Goal: Task Accomplishment & Management: Use online tool/utility

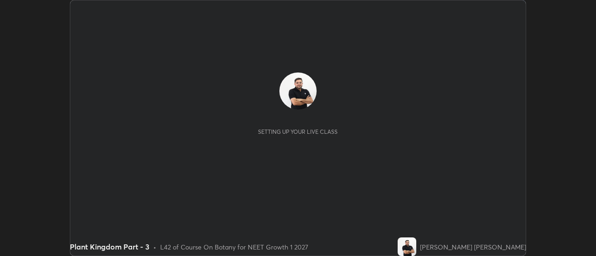
scroll to position [256, 595]
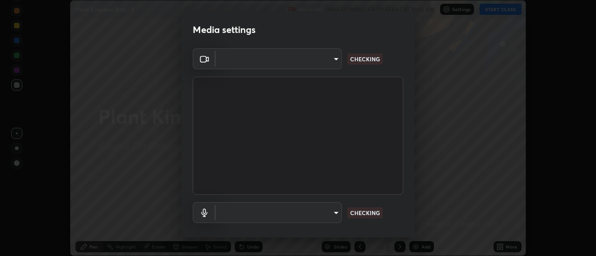
type input "f4ea8680b79eb92e15555447595460d1008e84c9b25948f1cd1a12945e44a0fe"
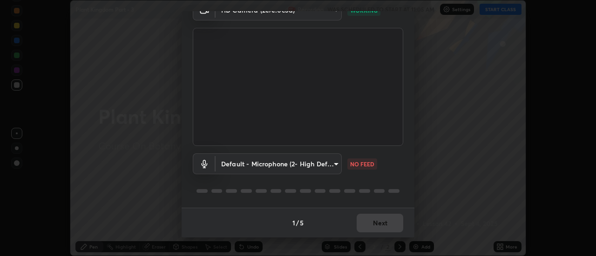
click at [329, 165] on body "Erase all Plant Kingdom Part - 3 Recording WAS SCHEDULED TO START AT 11:05 AM S…" at bounding box center [298, 128] width 596 height 256
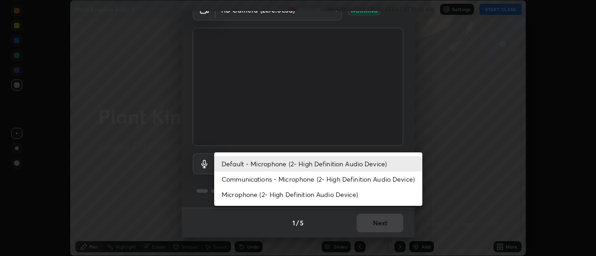
click at [314, 178] on li "Communications - Microphone (2- High Definition Audio Device)" at bounding box center [318, 179] width 208 height 15
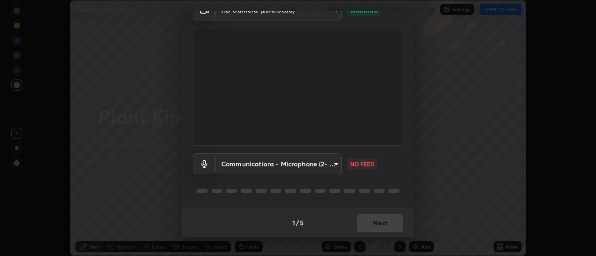
click at [327, 163] on body "Erase all Plant Kingdom Part - 3 Recording WAS SCHEDULED TO START AT 11:05 AM S…" at bounding box center [298, 128] width 596 height 256
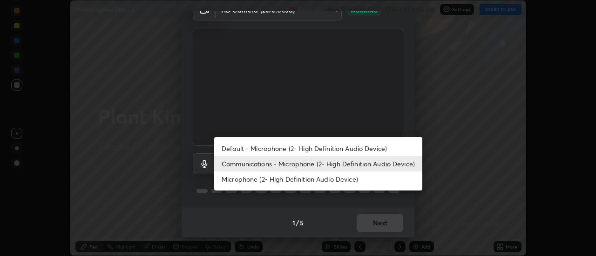
click at [317, 146] on li "Default - Microphone (2- High Definition Audio Device)" at bounding box center [318, 148] width 208 height 15
type input "default"
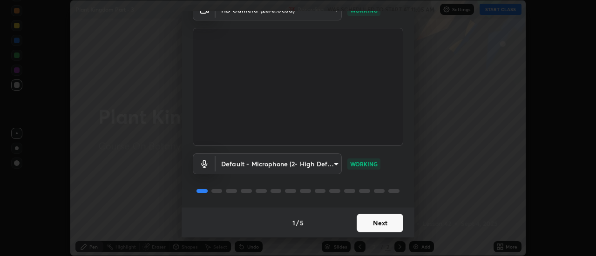
click at [376, 222] on button "Next" at bounding box center [379, 223] width 47 height 19
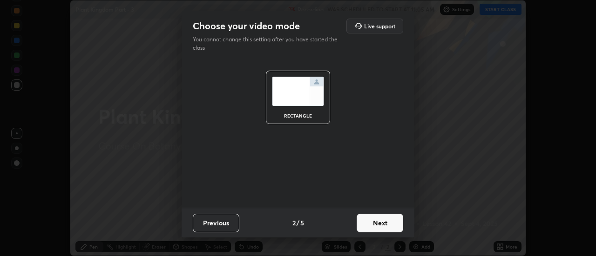
click at [377, 226] on button "Next" at bounding box center [379, 223] width 47 height 19
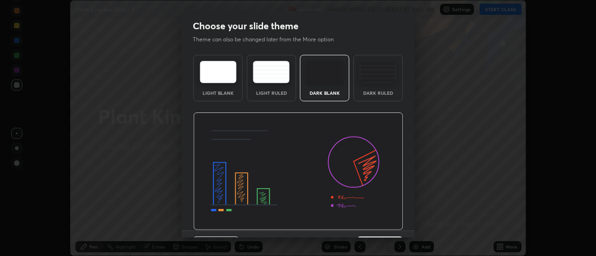
scroll to position [23, 0]
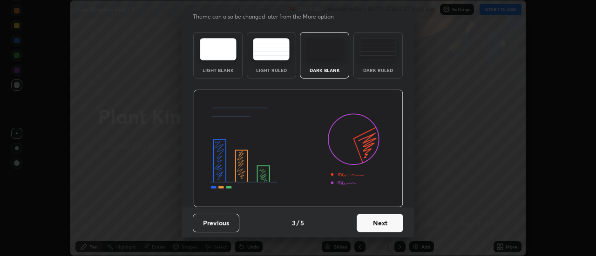
click at [372, 222] on button "Next" at bounding box center [379, 223] width 47 height 19
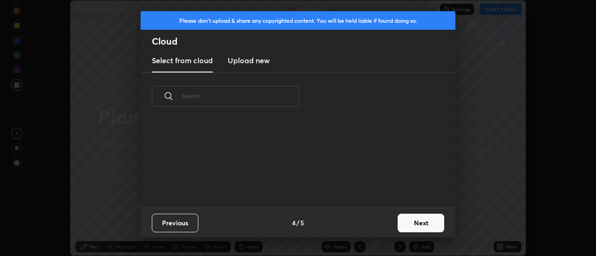
scroll to position [87, 299]
click at [252, 63] on h3 "Upload new" at bounding box center [249, 60] width 42 height 11
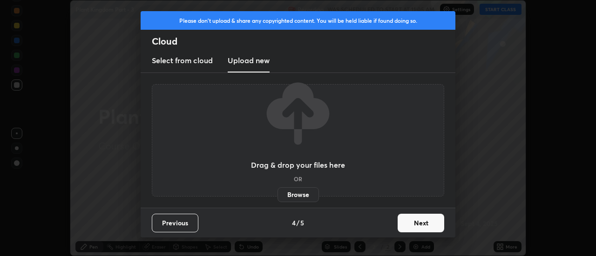
click at [289, 197] on label "Browse" at bounding box center [297, 195] width 41 height 15
click at [277, 197] on input "Browse" at bounding box center [277, 195] width 0 height 15
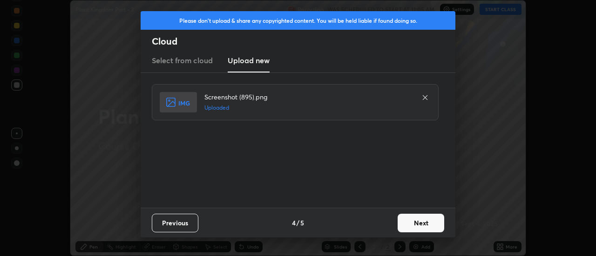
click at [413, 224] on button "Next" at bounding box center [420, 223] width 47 height 19
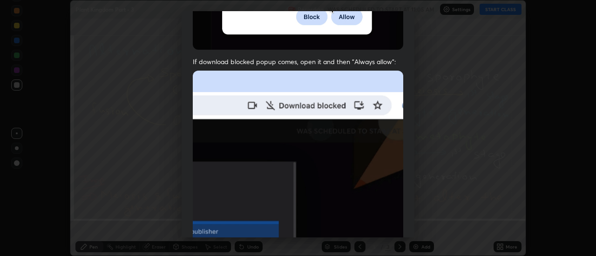
scroll to position [239, 0]
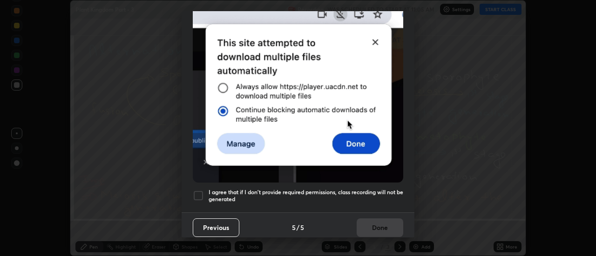
click at [198, 191] on div at bounding box center [198, 195] width 11 height 11
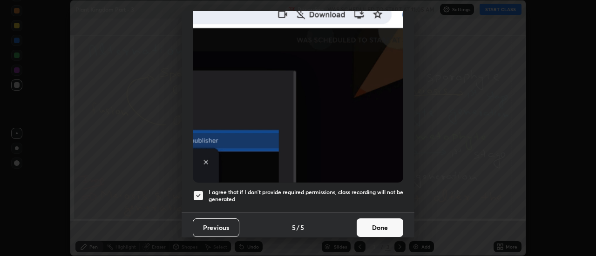
click at [374, 221] on button "Done" at bounding box center [379, 228] width 47 height 19
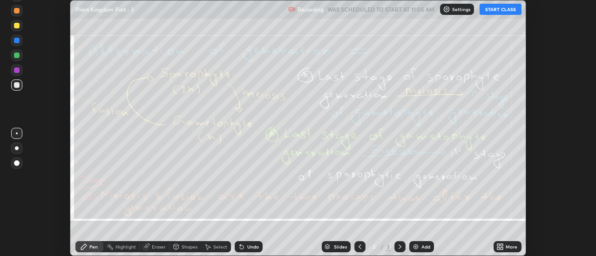
click at [508, 250] on div "More" at bounding box center [507, 247] width 28 height 11
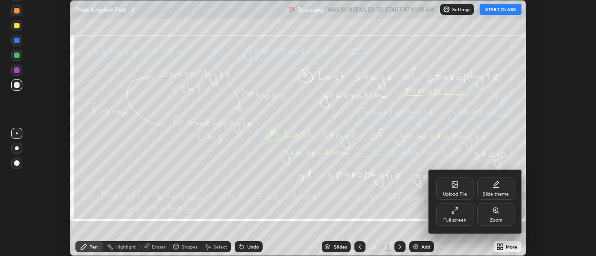
click at [461, 185] on div "Upload File" at bounding box center [454, 189] width 37 height 22
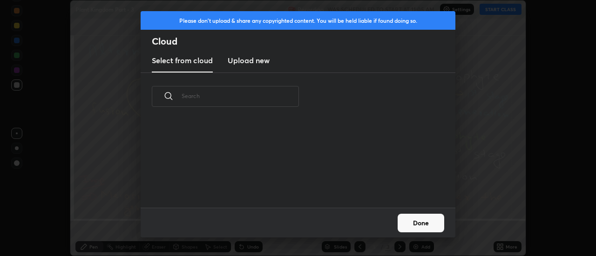
scroll to position [3, 5]
click at [245, 61] on h3 "Upload new" at bounding box center [249, 60] width 42 height 11
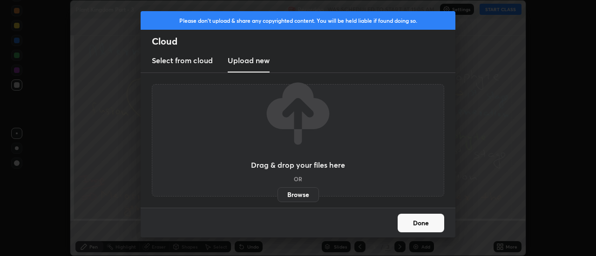
click at [298, 192] on label "Browse" at bounding box center [297, 195] width 41 height 15
click at [277, 192] on input "Browse" at bounding box center [277, 195] width 0 height 15
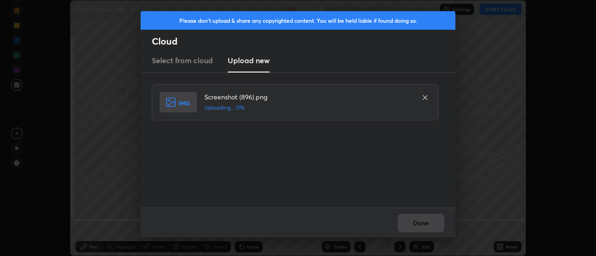
click at [430, 224] on div "Done" at bounding box center [298, 223] width 315 height 30
click at [427, 224] on div "Done" at bounding box center [298, 223] width 315 height 30
click at [423, 225] on div "Done" at bounding box center [298, 223] width 315 height 30
click at [419, 225] on div "Done" at bounding box center [298, 223] width 315 height 30
click at [416, 225] on div "Done" at bounding box center [298, 223] width 315 height 30
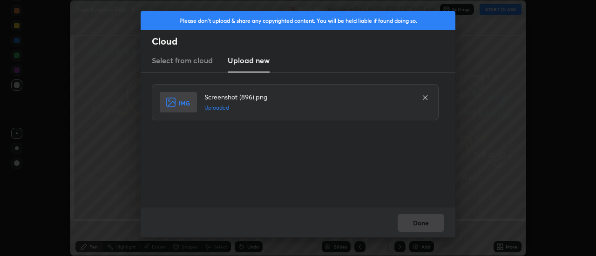
click at [416, 225] on button "Done" at bounding box center [420, 223] width 47 height 19
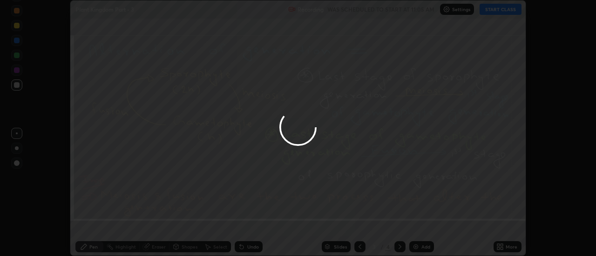
click at [416, 225] on div at bounding box center [298, 128] width 596 height 256
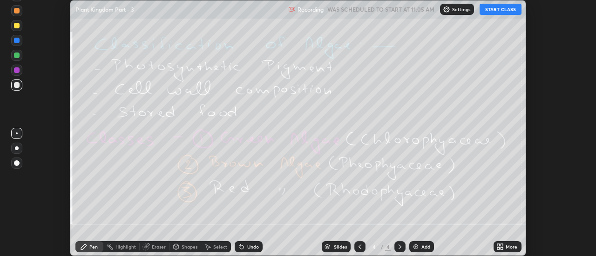
click at [509, 249] on div "More" at bounding box center [511, 247] width 12 height 5
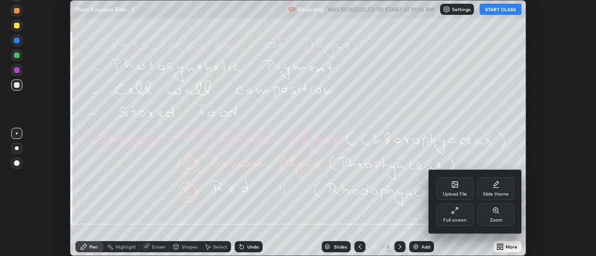
click at [456, 190] on div "Upload File" at bounding box center [454, 189] width 37 height 22
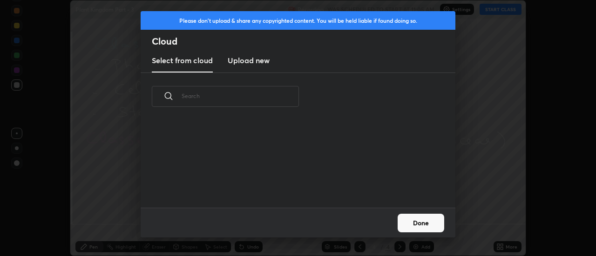
click at [246, 64] on h3 "Upload new" at bounding box center [249, 60] width 42 height 11
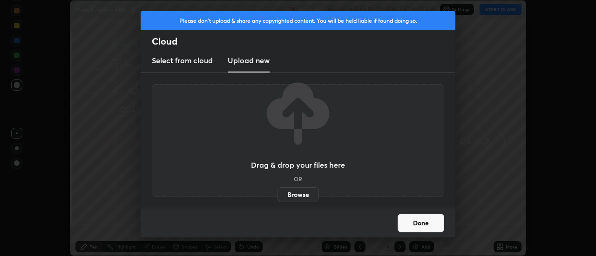
click at [296, 195] on label "Browse" at bounding box center [297, 195] width 41 height 15
click at [277, 195] on input "Browse" at bounding box center [277, 195] width 0 height 15
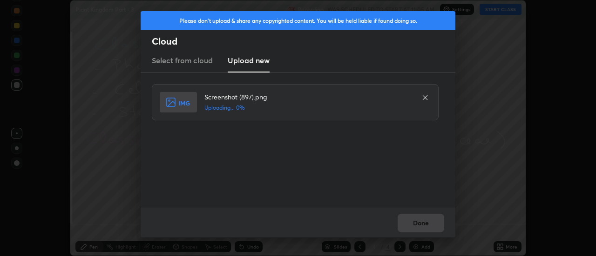
click at [439, 225] on div "Done" at bounding box center [298, 223] width 315 height 30
click at [420, 227] on div "Done" at bounding box center [298, 223] width 315 height 30
click at [418, 225] on div "Done" at bounding box center [298, 223] width 315 height 30
click at [418, 225] on button "Done" at bounding box center [420, 223] width 47 height 19
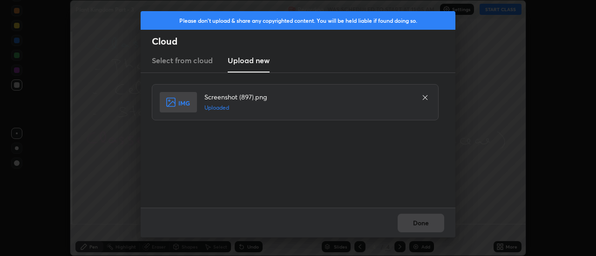
click at [416, 225] on button "Done" at bounding box center [420, 223] width 47 height 19
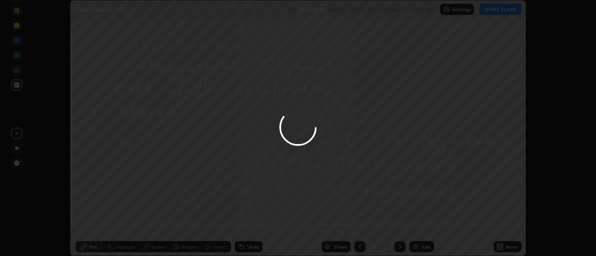
click at [416, 225] on div at bounding box center [298, 128] width 596 height 256
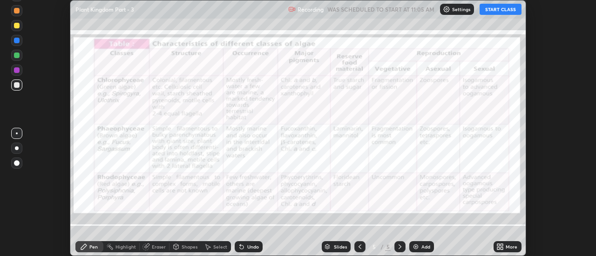
click at [510, 248] on div "More" at bounding box center [511, 247] width 12 height 5
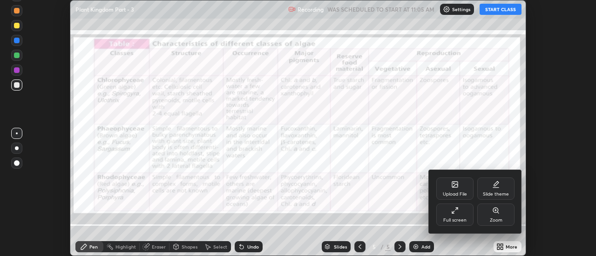
click at [457, 186] on icon at bounding box center [454, 184] width 7 height 7
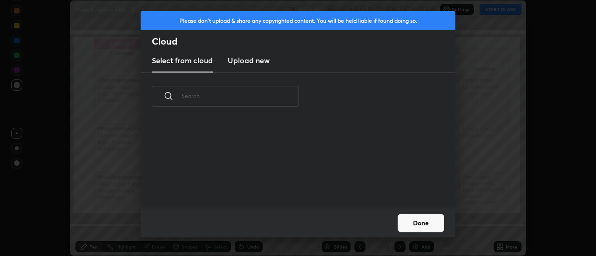
click at [247, 61] on h3 "Upload new" at bounding box center [249, 60] width 42 height 11
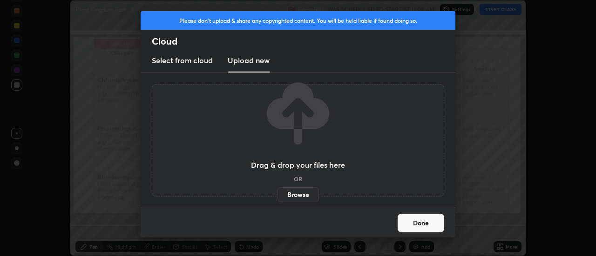
click at [291, 191] on label "Browse" at bounding box center [297, 195] width 41 height 15
click at [277, 191] on input "Browse" at bounding box center [277, 195] width 0 height 15
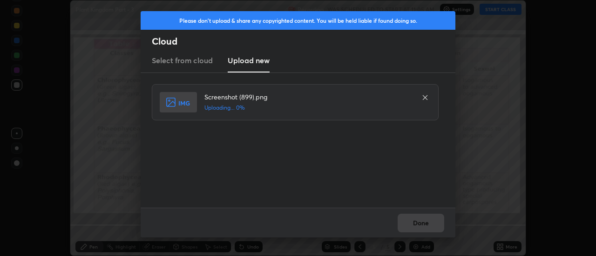
click at [423, 226] on div "Done" at bounding box center [298, 223] width 315 height 30
click at [421, 225] on div "Done" at bounding box center [298, 223] width 315 height 30
click at [418, 224] on div "Done" at bounding box center [298, 223] width 315 height 30
click at [415, 224] on div "Done" at bounding box center [298, 223] width 315 height 30
click at [415, 224] on button "Done" at bounding box center [420, 223] width 47 height 19
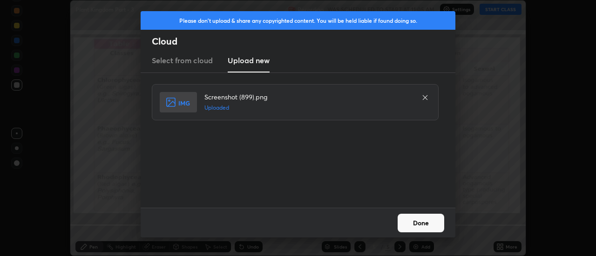
click at [413, 226] on button "Done" at bounding box center [420, 223] width 47 height 19
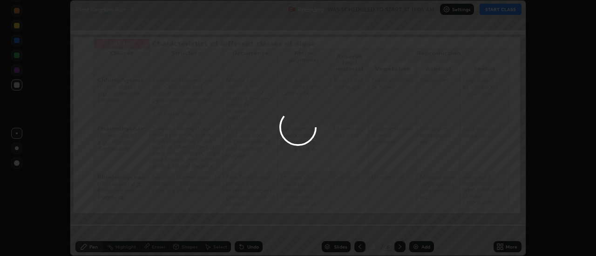
click at [413, 226] on div at bounding box center [298, 128] width 596 height 256
click at [416, 226] on div at bounding box center [298, 128] width 596 height 256
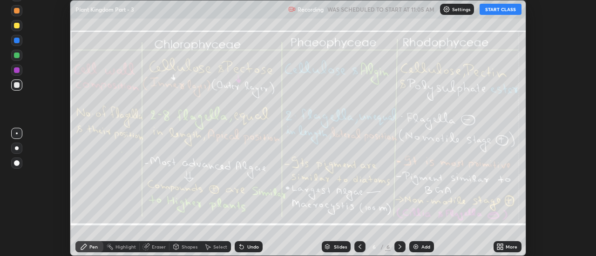
click at [504, 247] on div "More" at bounding box center [507, 247] width 28 height 11
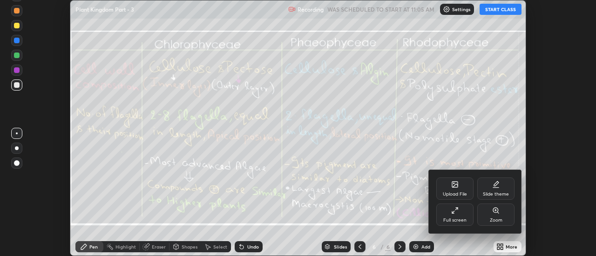
click at [456, 190] on div "Upload File" at bounding box center [454, 189] width 37 height 22
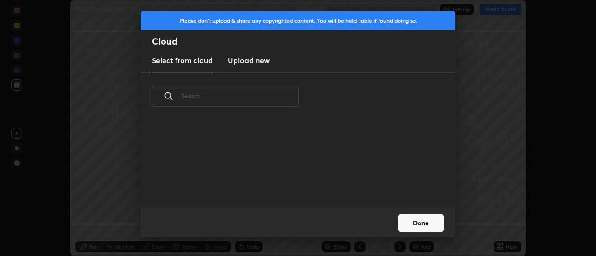
scroll to position [43, 299]
click at [256, 61] on h3 "Upload new" at bounding box center [249, 60] width 42 height 11
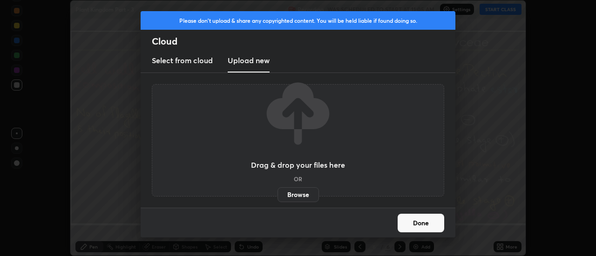
click at [295, 197] on label "Browse" at bounding box center [297, 195] width 41 height 15
click at [277, 197] on input "Browse" at bounding box center [277, 195] width 0 height 15
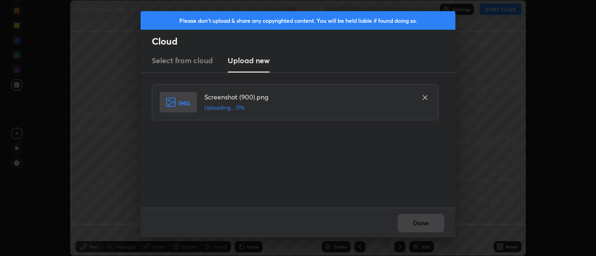
click at [433, 225] on div "Done" at bounding box center [298, 223] width 315 height 30
click at [428, 226] on div "Done" at bounding box center [298, 223] width 315 height 30
click at [423, 226] on div "Done" at bounding box center [298, 223] width 315 height 30
click at [419, 226] on div "Done" at bounding box center [298, 223] width 315 height 30
click at [416, 225] on div "Done" at bounding box center [298, 223] width 315 height 30
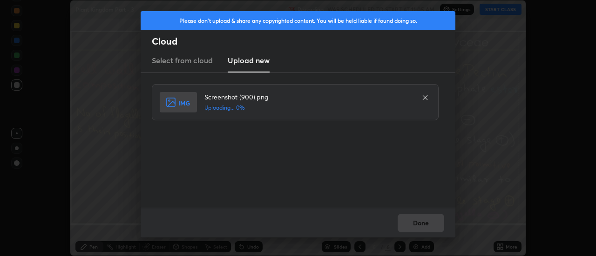
click at [416, 225] on div "Done" at bounding box center [298, 223] width 315 height 30
click at [418, 224] on div "Done" at bounding box center [298, 223] width 315 height 30
click at [418, 224] on button "Done" at bounding box center [420, 223] width 47 height 19
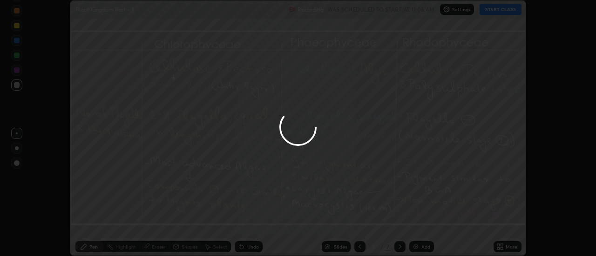
click at [419, 227] on button "Done" at bounding box center [420, 223] width 47 height 19
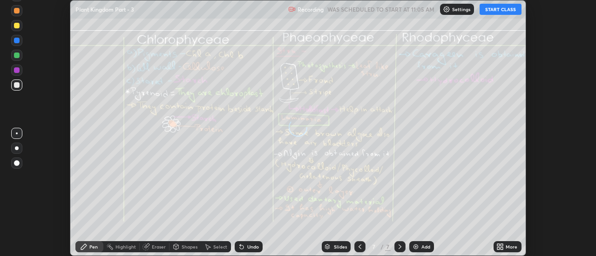
click at [505, 250] on div "More" at bounding box center [507, 247] width 28 height 11
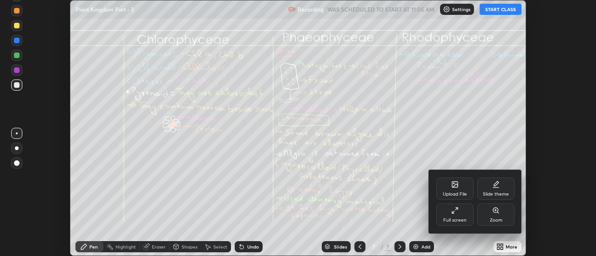
click at [460, 192] on div "Upload File" at bounding box center [455, 194] width 24 height 5
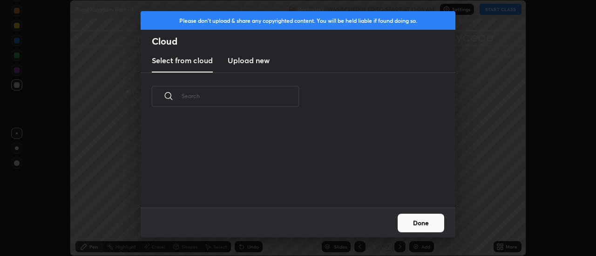
click at [248, 60] on h3 "Upload new" at bounding box center [249, 60] width 42 height 11
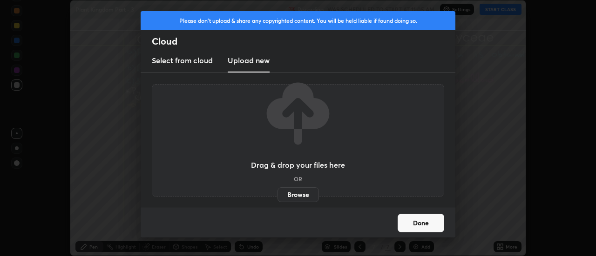
click at [296, 194] on label "Browse" at bounding box center [297, 195] width 41 height 15
click at [277, 194] on input "Browse" at bounding box center [277, 195] width 0 height 15
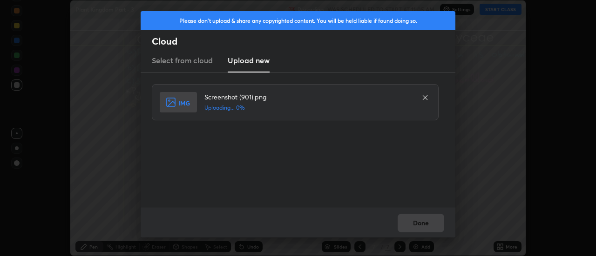
click at [427, 225] on div "Done" at bounding box center [298, 223] width 315 height 30
click at [423, 228] on div "Done" at bounding box center [298, 223] width 315 height 30
click at [423, 226] on div "Done" at bounding box center [298, 223] width 315 height 30
click at [423, 226] on button "Done" at bounding box center [420, 223] width 47 height 19
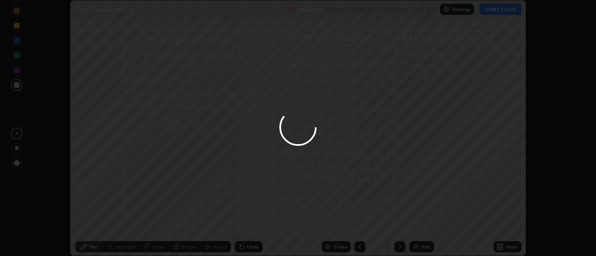
click at [420, 225] on button "Done" at bounding box center [420, 223] width 47 height 19
click at [417, 225] on button "Done" at bounding box center [420, 223] width 47 height 19
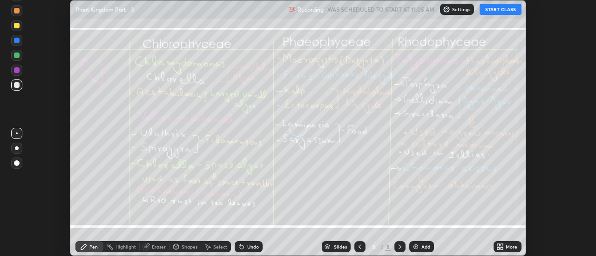
click at [502, 248] on icon at bounding box center [502, 249] width 2 height 2
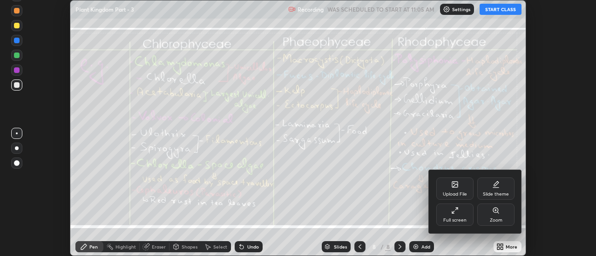
click at [462, 187] on div "Upload File" at bounding box center [454, 189] width 37 height 22
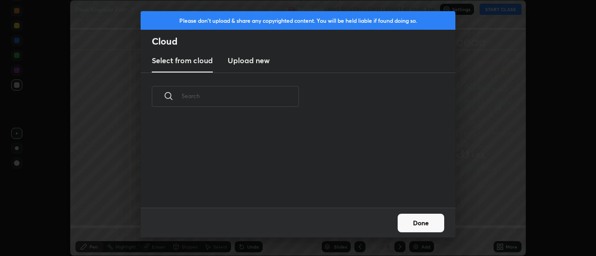
click at [252, 62] on h3 "Upload new" at bounding box center [249, 60] width 42 height 11
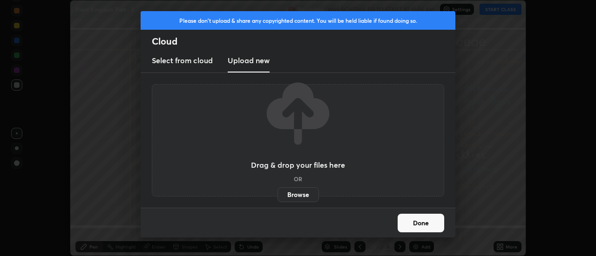
click at [292, 194] on label "Browse" at bounding box center [297, 195] width 41 height 15
click at [277, 194] on input "Browse" at bounding box center [277, 195] width 0 height 15
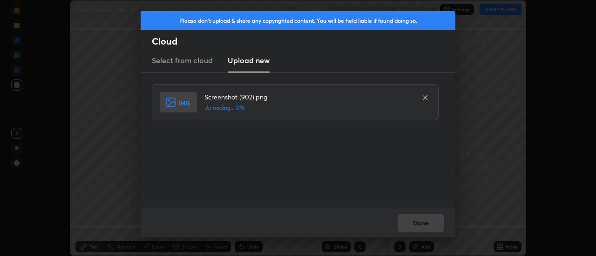
click at [436, 225] on div "Done" at bounding box center [298, 223] width 315 height 30
click at [429, 225] on div "Done" at bounding box center [298, 223] width 315 height 30
click at [420, 224] on button "Done" at bounding box center [420, 223] width 47 height 19
click at [418, 225] on button "Done" at bounding box center [420, 223] width 47 height 19
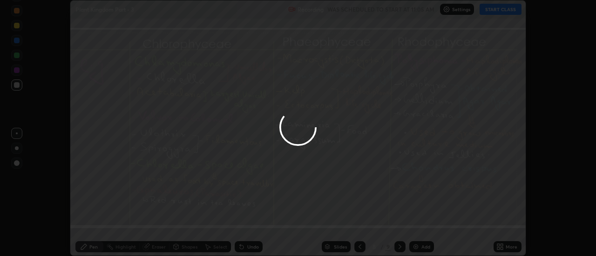
click at [418, 225] on div at bounding box center [298, 128] width 596 height 256
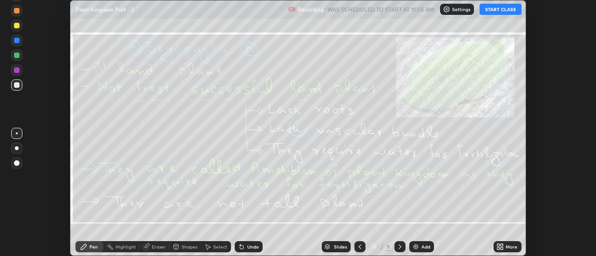
click at [502, 248] on icon at bounding box center [502, 249] width 2 height 2
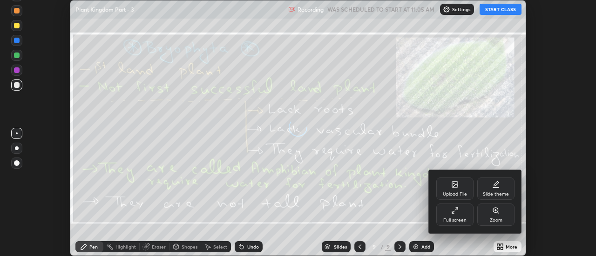
click at [461, 187] on div "Upload File" at bounding box center [454, 189] width 37 height 22
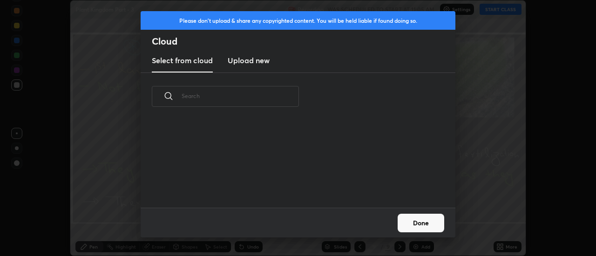
click at [247, 64] on h3 "Upload new" at bounding box center [249, 60] width 42 height 11
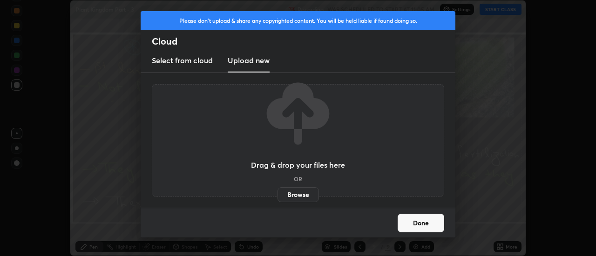
click at [292, 195] on label "Browse" at bounding box center [297, 195] width 41 height 15
click at [277, 195] on input "Browse" at bounding box center [277, 195] width 0 height 15
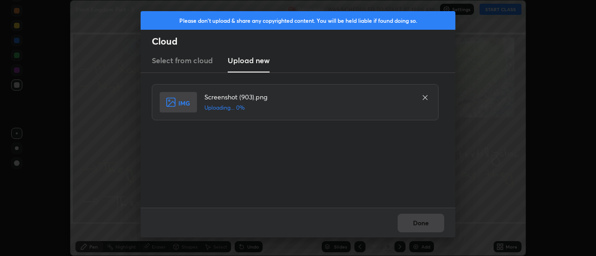
click at [431, 226] on div "Done" at bounding box center [298, 223] width 315 height 30
click at [427, 226] on div "Done" at bounding box center [298, 223] width 315 height 30
click at [423, 225] on div "Done" at bounding box center [298, 223] width 315 height 30
click at [423, 225] on button "Done" at bounding box center [420, 223] width 47 height 19
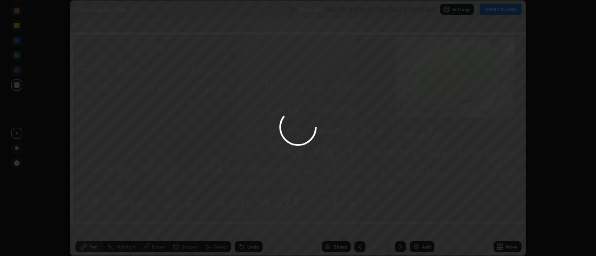
click at [423, 225] on div at bounding box center [298, 128] width 596 height 256
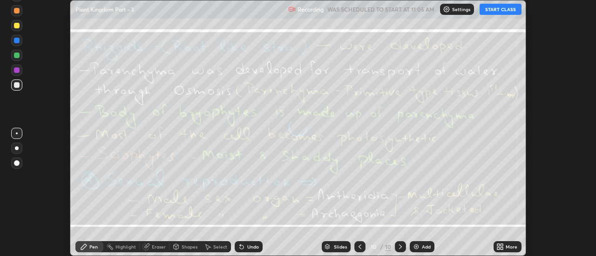
click at [506, 249] on div "More" at bounding box center [511, 247] width 12 height 5
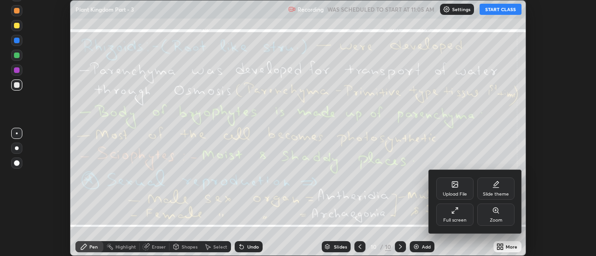
click at [463, 190] on div "Upload File" at bounding box center [454, 189] width 37 height 22
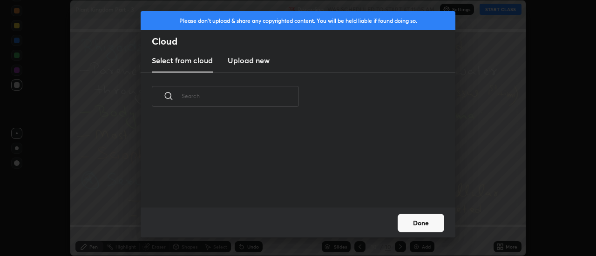
scroll to position [3, 5]
click at [242, 63] on h3 "Upload new" at bounding box center [249, 60] width 42 height 11
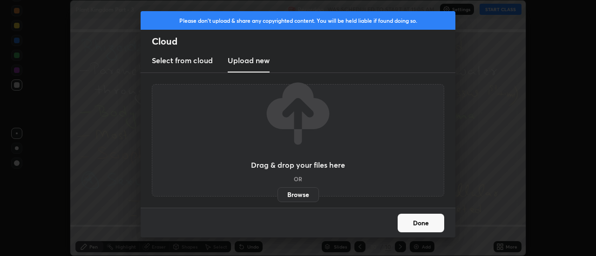
click at [293, 191] on label "Browse" at bounding box center [297, 195] width 41 height 15
click at [277, 191] on input "Browse" at bounding box center [277, 195] width 0 height 15
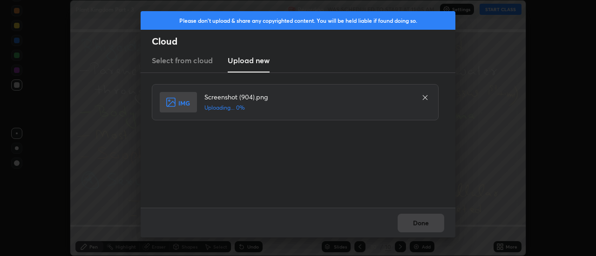
click at [424, 221] on div "Done" at bounding box center [298, 223] width 315 height 30
click at [419, 225] on div "Done" at bounding box center [298, 223] width 315 height 30
click at [416, 226] on div "Done" at bounding box center [298, 223] width 315 height 30
click at [416, 226] on button "Done" at bounding box center [420, 223] width 47 height 19
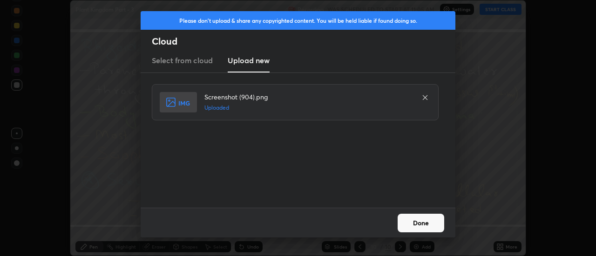
click at [416, 226] on button "Done" at bounding box center [420, 223] width 47 height 19
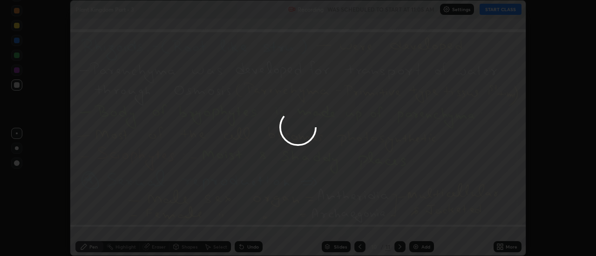
click at [419, 224] on div at bounding box center [298, 128] width 596 height 256
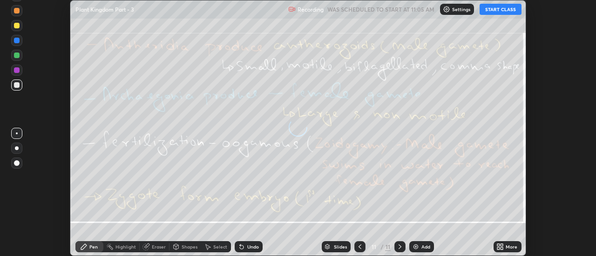
click at [503, 248] on icon at bounding box center [502, 249] width 2 height 2
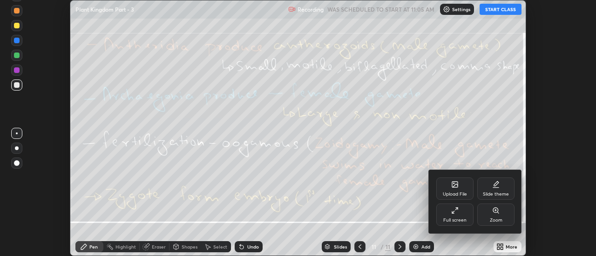
click at [462, 191] on div "Upload File" at bounding box center [454, 189] width 37 height 22
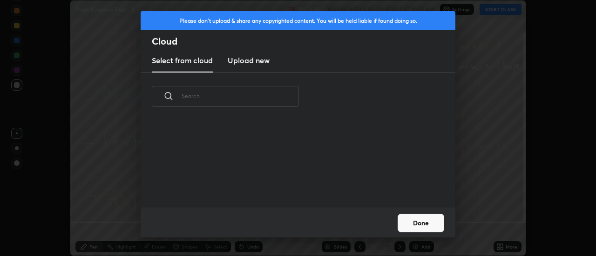
scroll to position [87, 299]
click at [239, 63] on h3 "Upload new" at bounding box center [249, 60] width 42 height 11
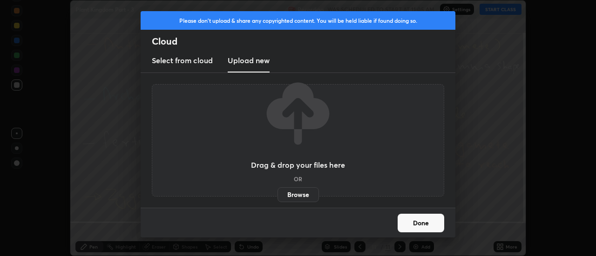
click at [289, 190] on label "Browse" at bounding box center [297, 195] width 41 height 15
click at [277, 190] on input "Browse" at bounding box center [277, 195] width 0 height 15
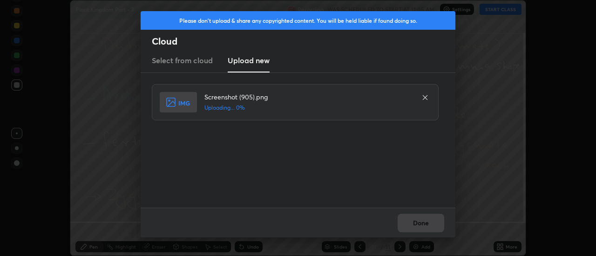
click at [432, 224] on div "Done" at bounding box center [298, 223] width 315 height 30
click at [429, 224] on div "Done" at bounding box center [298, 223] width 315 height 30
click at [427, 225] on div "Done" at bounding box center [298, 223] width 315 height 30
click at [424, 225] on button "Done" at bounding box center [420, 223] width 47 height 19
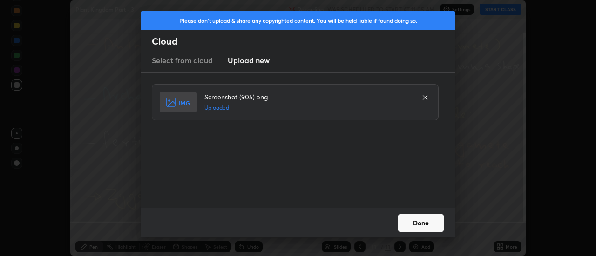
click at [421, 224] on button "Done" at bounding box center [420, 223] width 47 height 19
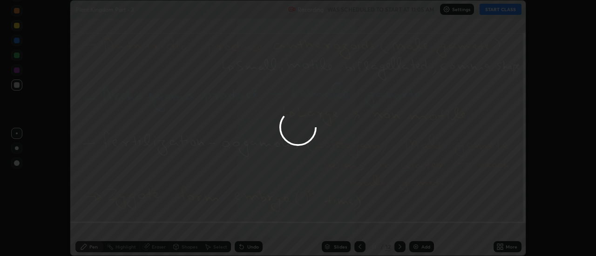
click at [423, 223] on div at bounding box center [298, 128] width 596 height 256
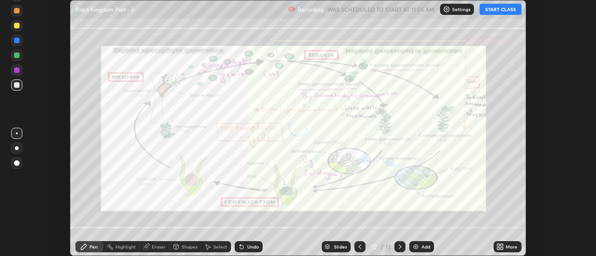
click at [502, 248] on icon at bounding box center [502, 249] width 2 height 2
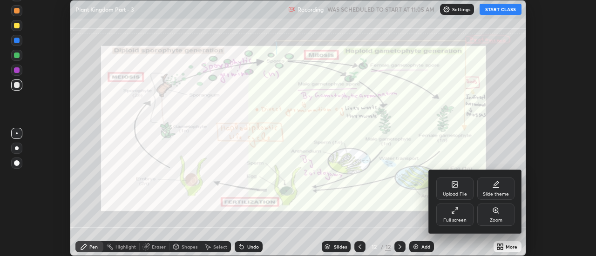
click at [459, 190] on div "Upload File" at bounding box center [454, 189] width 37 height 22
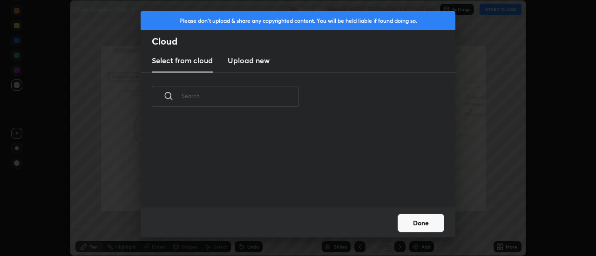
click at [244, 62] on h3 "Upload new" at bounding box center [249, 60] width 42 height 11
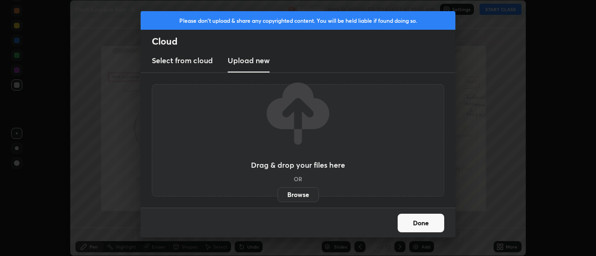
click at [289, 194] on label "Browse" at bounding box center [297, 195] width 41 height 15
click at [277, 194] on input "Browse" at bounding box center [277, 195] width 0 height 15
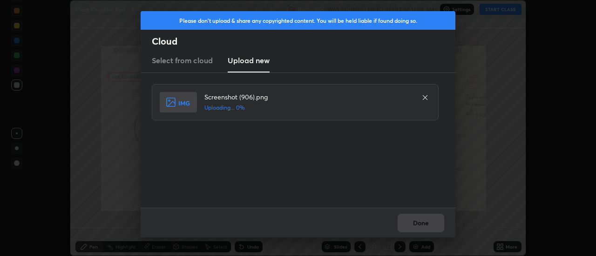
click at [431, 225] on div "Done" at bounding box center [298, 223] width 315 height 30
click at [428, 225] on div "Done" at bounding box center [298, 223] width 315 height 30
click at [424, 226] on div "Done" at bounding box center [298, 223] width 315 height 30
click at [424, 226] on button "Done" at bounding box center [420, 223] width 47 height 19
click at [422, 227] on button "Done" at bounding box center [420, 223] width 47 height 19
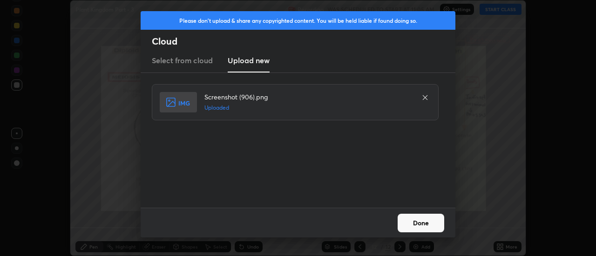
click at [422, 227] on button "Done" at bounding box center [420, 223] width 47 height 19
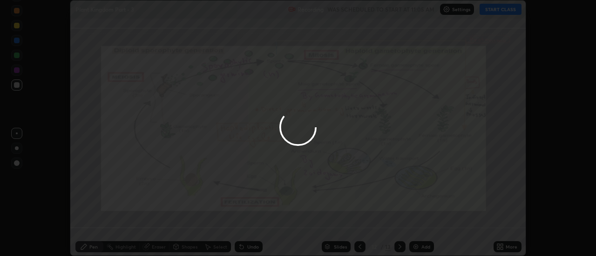
click at [420, 226] on div at bounding box center [298, 128] width 596 height 256
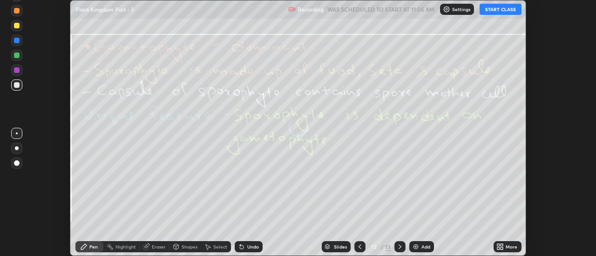
click at [508, 247] on div "More" at bounding box center [511, 247] width 12 height 5
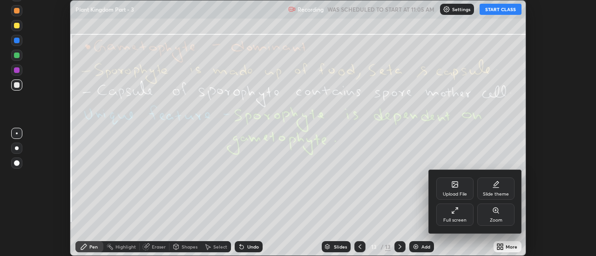
click at [460, 189] on div "Upload File" at bounding box center [454, 189] width 37 height 22
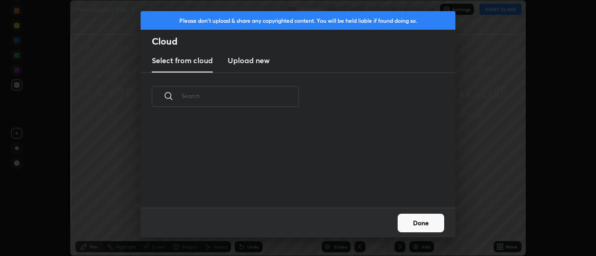
click at [242, 60] on h3 "Upload new" at bounding box center [249, 60] width 42 height 11
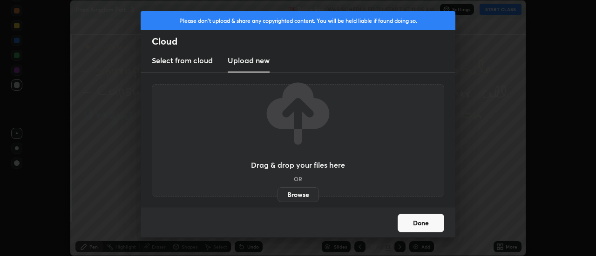
click at [292, 196] on label "Browse" at bounding box center [297, 195] width 41 height 15
click at [277, 196] on input "Browse" at bounding box center [277, 195] width 0 height 15
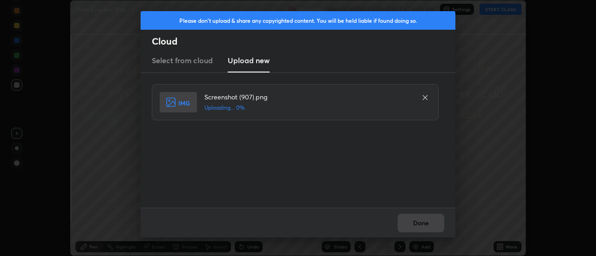
click at [436, 226] on div "Done" at bounding box center [298, 223] width 315 height 30
click at [431, 226] on div "Done" at bounding box center [298, 223] width 315 height 30
click at [427, 226] on button "Done" at bounding box center [420, 223] width 47 height 19
click at [423, 224] on button "Done" at bounding box center [420, 223] width 47 height 19
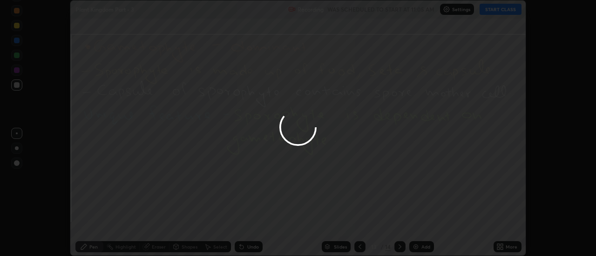
click at [423, 224] on div at bounding box center [298, 128] width 596 height 256
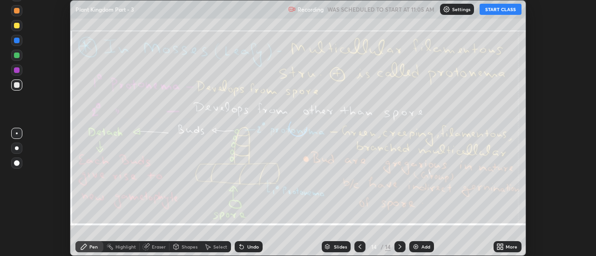
click at [505, 248] on div "More" at bounding box center [507, 247] width 28 height 11
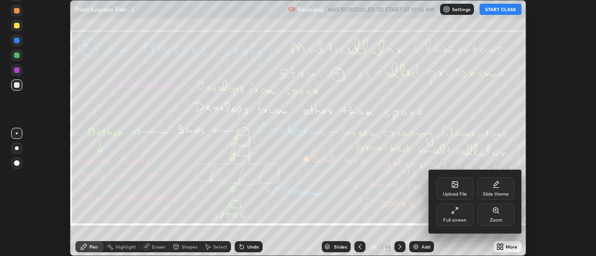
click at [465, 195] on div "Upload File" at bounding box center [455, 194] width 24 height 5
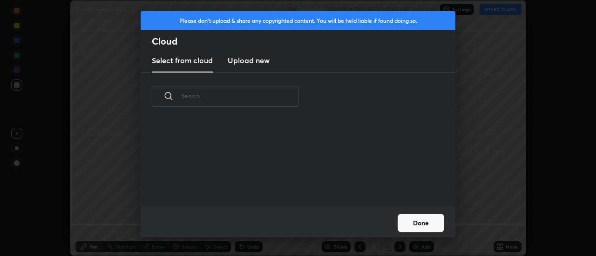
click at [247, 66] on h3 "Upload new" at bounding box center [249, 60] width 42 height 11
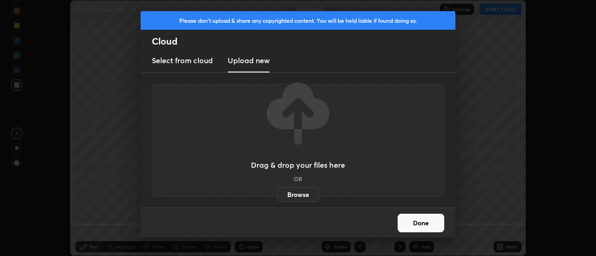
click at [290, 198] on label "Browse" at bounding box center [297, 195] width 41 height 15
click at [277, 198] on input "Browse" at bounding box center [277, 195] width 0 height 15
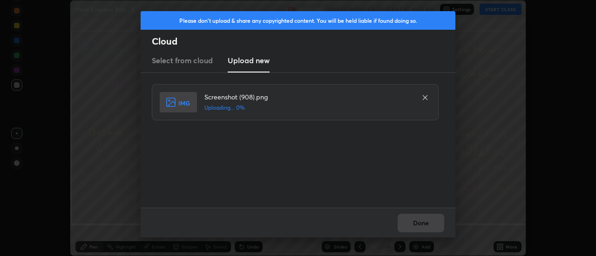
click at [430, 223] on div "Done" at bounding box center [298, 223] width 315 height 30
click at [425, 225] on div "Done" at bounding box center [298, 223] width 315 height 30
click at [422, 228] on div "Done" at bounding box center [298, 223] width 315 height 30
click at [421, 225] on div "Done" at bounding box center [298, 223] width 315 height 30
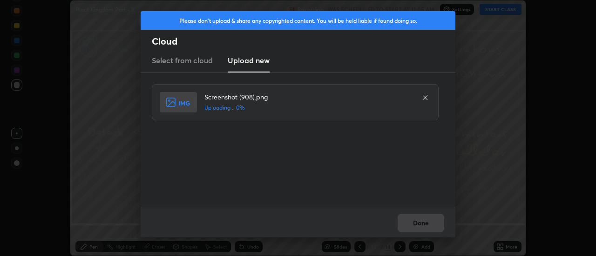
click at [418, 224] on div "Done" at bounding box center [298, 223] width 315 height 30
click at [418, 224] on button "Done" at bounding box center [420, 223] width 47 height 19
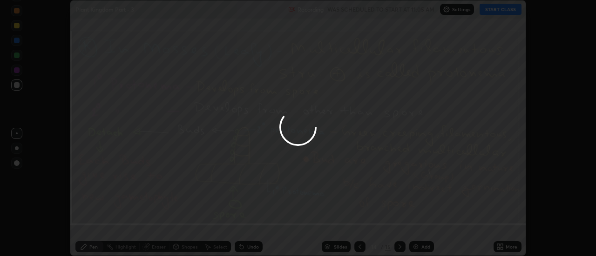
click at [417, 222] on button "Done" at bounding box center [420, 223] width 47 height 19
click at [417, 222] on div at bounding box center [298, 128] width 596 height 256
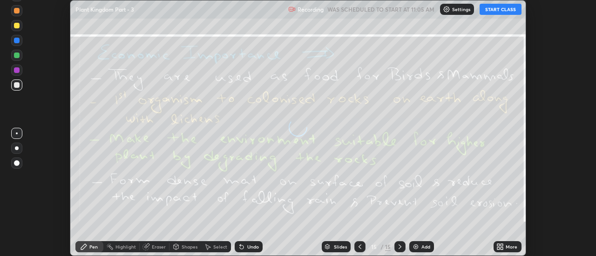
click at [499, 244] on icon at bounding box center [498, 245] width 2 height 2
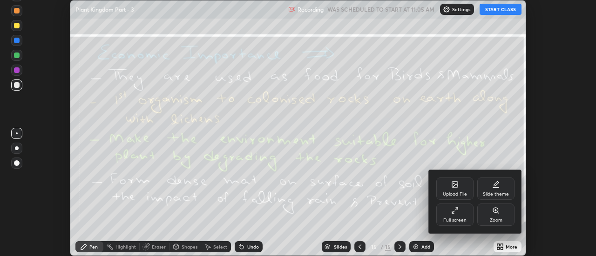
click at [463, 189] on div "Upload File" at bounding box center [454, 189] width 37 height 22
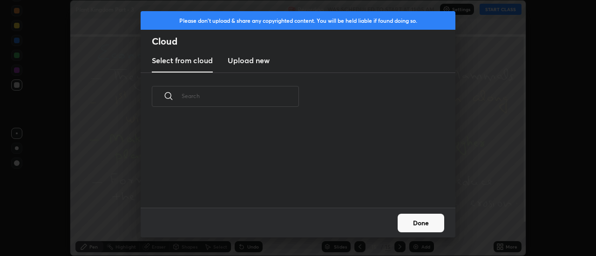
click at [253, 62] on h3 "Upload new" at bounding box center [249, 60] width 42 height 11
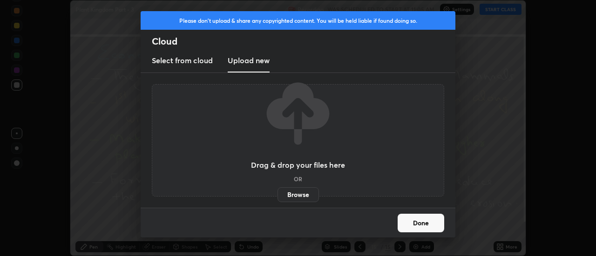
click at [293, 197] on label "Browse" at bounding box center [297, 195] width 41 height 15
click at [277, 197] on input "Browse" at bounding box center [277, 195] width 0 height 15
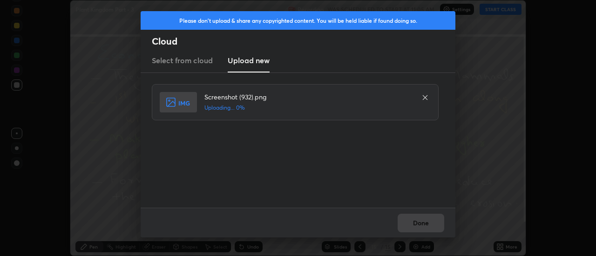
click at [432, 228] on div "Done" at bounding box center [298, 223] width 315 height 30
click at [426, 224] on div "Done" at bounding box center [298, 223] width 315 height 30
click at [425, 224] on div "Done" at bounding box center [298, 223] width 315 height 30
click at [420, 222] on div "Done" at bounding box center [298, 223] width 315 height 30
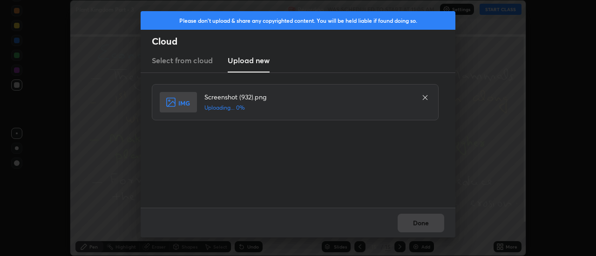
click at [420, 222] on div "Done" at bounding box center [298, 223] width 315 height 30
click at [421, 225] on div "Done" at bounding box center [298, 223] width 315 height 30
click at [421, 225] on button "Done" at bounding box center [420, 223] width 47 height 19
click at [417, 225] on button "Done" at bounding box center [420, 223] width 47 height 19
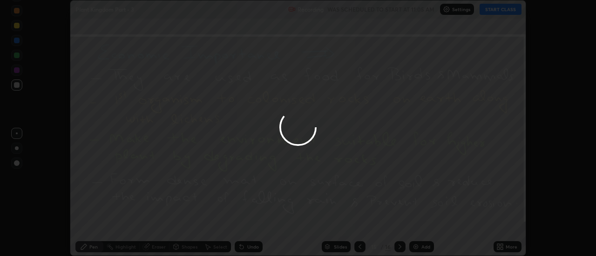
click at [417, 225] on div at bounding box center [298, 128] width 596 height 256
click at [416, 226] on div at bounding box center [298, 128] width 596 height 256
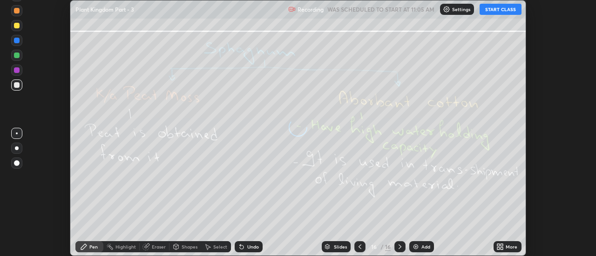
click at [505, 249] on div "More" at bounding box center [507, 247] width 28 height 11
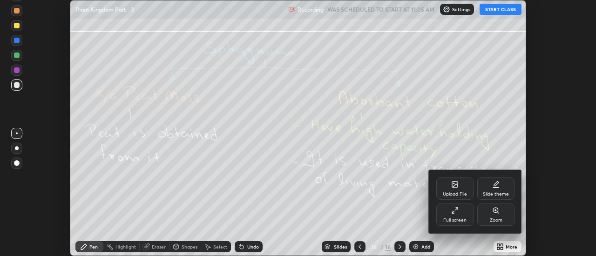
click at [463, 191] on div "Upload File" at bounding box center [454, 189] width 37 height 22
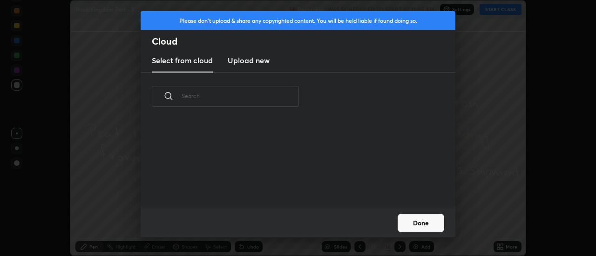
click at [247, 55] on h3 "Upload new" at bounding box center [249, 60] width 42 height 11
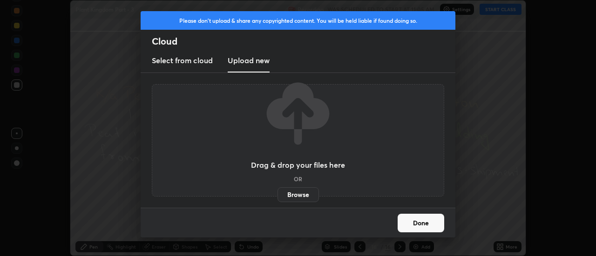
click at [297, 193] on label "Browse" at bounding box center [297, 195] width 41 height 15
click at [277, 193] on input "Browse" at bounding box center [277, 195] width 0 height 15
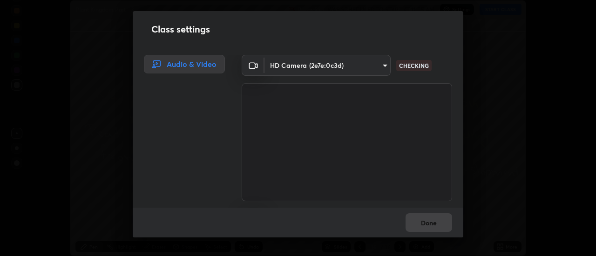
click at [419, 223] on div "Done" at bounding box center [298, 223] width 330 height 30
click at [421, 225] on div "Done" at bounding box center [298, 223] width 330 height 30
click at [423, 226] on div "Done" at bounding box center [298, 223] width 330 height 30
click at [420, 225] on div "Done" at bounding box center [298, 223] width 330 height 30
click at [420, 223] on div "Done" at bounding box center [298, 223] width 330 height 30
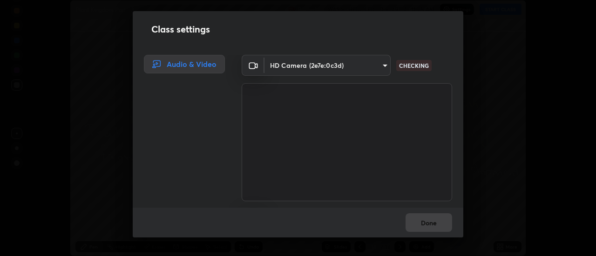
click at [420, 223] on div "Done" at bounding box center [298, 223] width 330 height 30
click at [418, 225] on div "Done" at bounding box center [298, 223] width 330 height 30
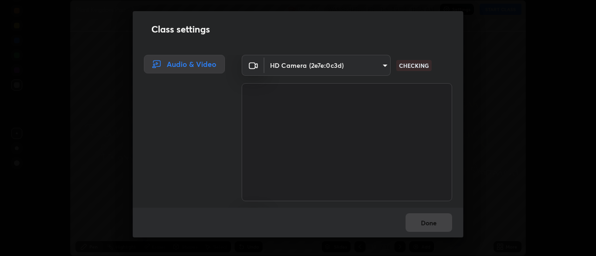
click at [419, 228] on div "Done" at bounding box center [298, 223] width 330 height 30
click at [422, 227] on div "Done" at bounding box center [298, 223] width 330 height 30
click at [419, 227] on div "Done" at bounding box center [298, 223] width 330 height 30
click at [421, 224] on div "Done" at bounding box center [298, 223] width 330 height 30
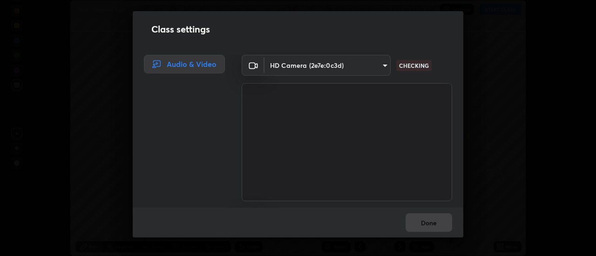
click at [421, 224] on div "Done" at bounding box center [298, 223] width 330 height 30
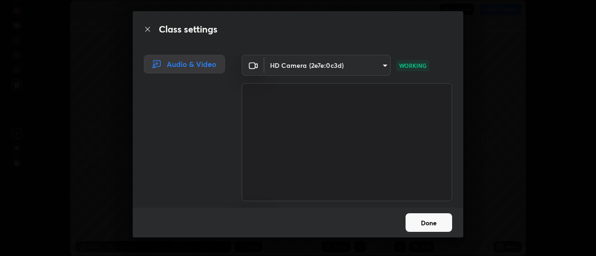
click at [421, 224] on button "Done" at bounding box center [428, 223] width 47 height 19
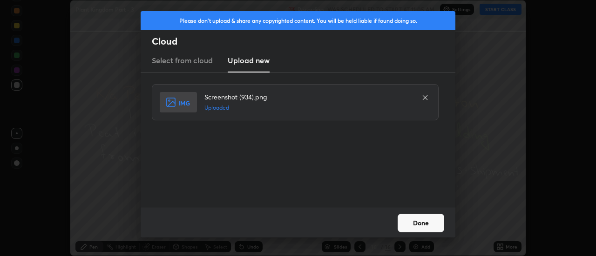
click at [421, 224] on button "Done" at bounding box center [420, 223] width 47 height 19
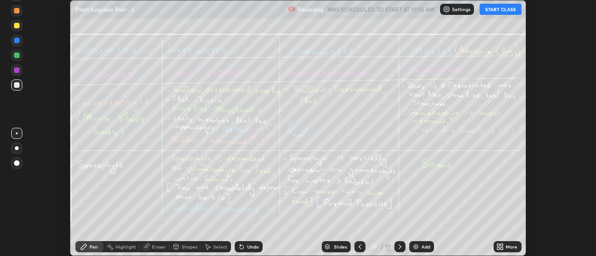
click at [507, 247] on div "More" at bounding box center [511, 247] width 12 height 5
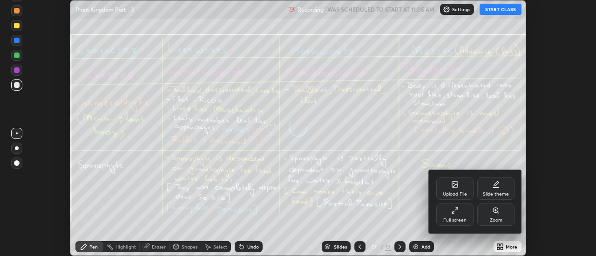
click at [461, 185] on div "Upload File" at bounding box center [454, 189] width 37 height 22
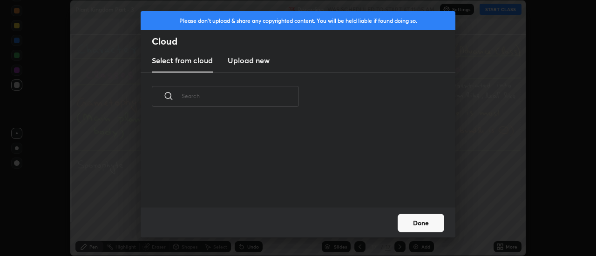
click at [248, 60] on h3 "Upload new" at bounding box center [249, 60] width 42 height 11
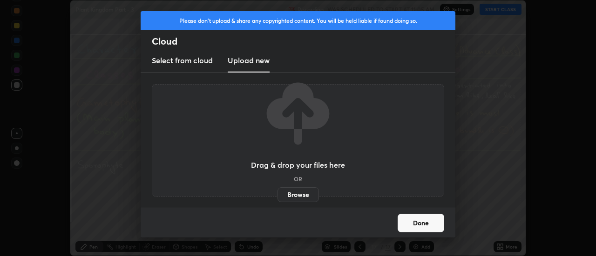
click at [294, 191] on label "Browse" at bounding box center [297, 195] width 41 height 15
click at [277, 191] on input "Browse" at bounding box center [277, 195] width 0 height 15
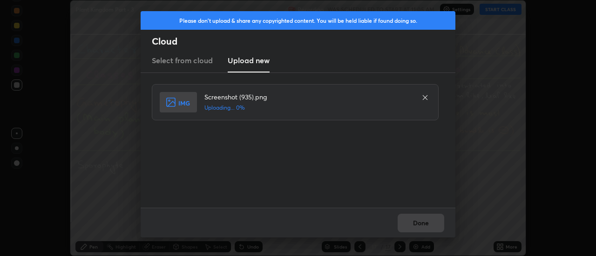
click at [429, 224] on div "Done" at bounding box center [298, 223] width 315 height 30
click at [423, 225] on div "Done" at bounding box center [298, 223] width 315 height 30
click at [422, 226] on div "Done" at bounding box center [298, 223] width 315 height 30
click at [421, 228] on div "Done" at bounding box center [298, 223] width 315 height 30
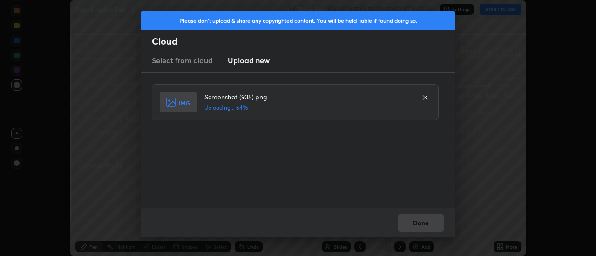
click at [418, 226] on div "Done" at bounding box center [298, 223] width 315 height 30
click at [418, 226] on button "Done" at bounding box center [420, 223] width 47 height 19
click at [418, 224] on button "Done" at bounding box center [420, 223] width 47 height 19
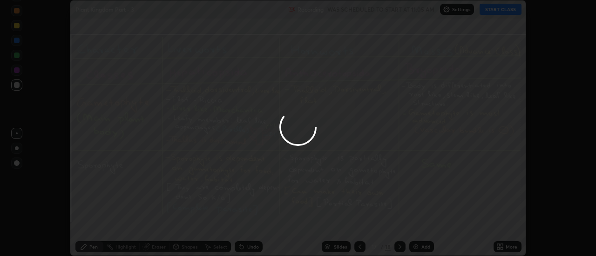
click at [418, 224] on div at bounding box center [298, 128] width 596 height 256
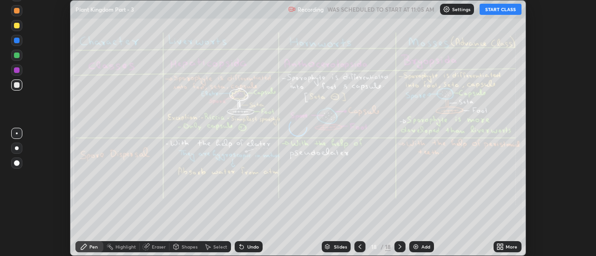
click at [502, 247] on icon at bounding box center [499, 246] width 7 height 7
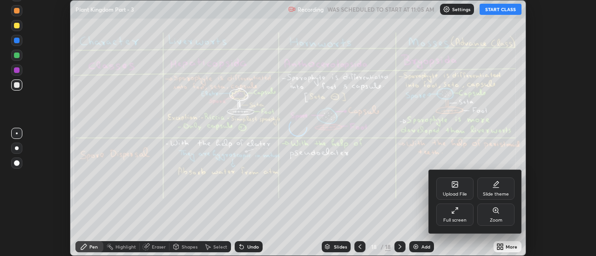
click at [461, 190] on div "Upload File" at bounding box center [454, 189] width 37 height 22
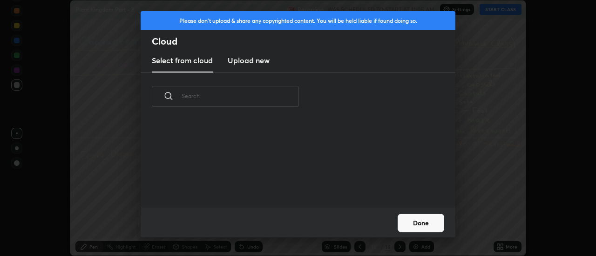
click at [250, 61] on h3 "Upload new" at bounding box center [249, 60] width 42 height 11
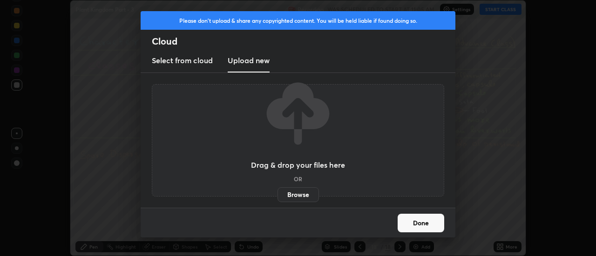
click at [296, 196] on label "Browse" at bounding box center [297, 195] width 41 height 15
click at [277, 196] on input "Browse" at bounding box center [277, 195] width 0 height 15
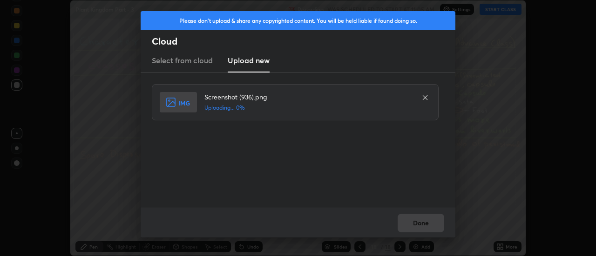
click at [422, 223] on div "Done" at bounding box center [298, 223] width 315 height 30
click at [421, 224] on div "Done" at bounding box center [298, 223] width 315 height 30
click at [418, 227] on button "Done" at bounding box center [420, 223] width 47 height 19
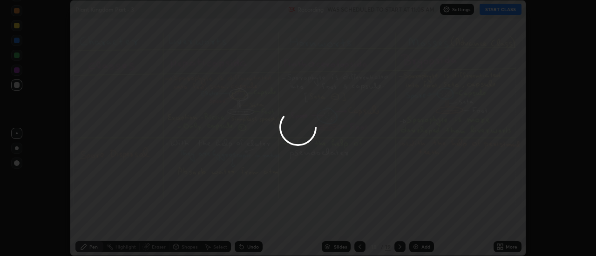
click at [415, 225] on button "Done" at bounding box center [420, 223] width 47 height 19
click at [415, 225] on div at bounding box center [298, 128] width 596 height 256
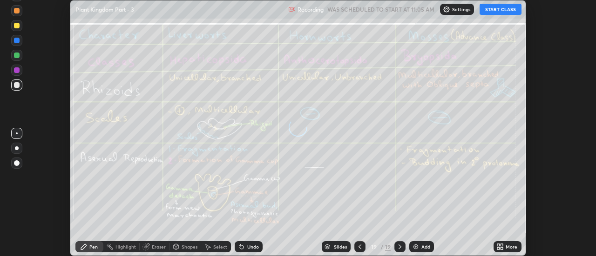
click at [502, 248] on icon at bounding box center [502, 249] width 2 height 2
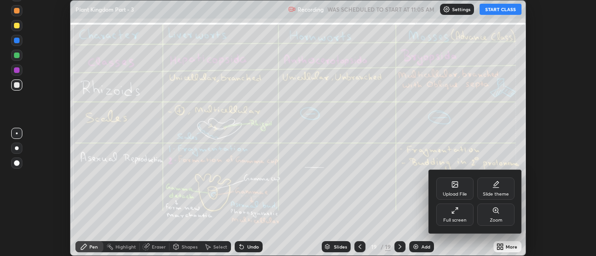
click at [455, 186] on icon at bounding box center [454, 185] width 5 height 3
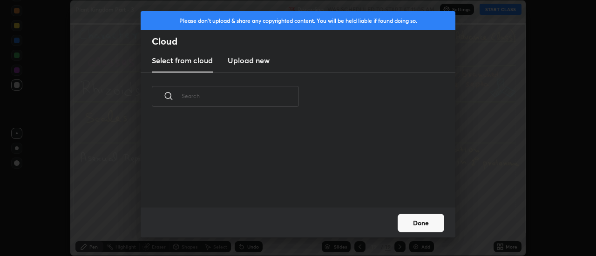
scroll to position [87, 299]
click at [242, 64] on h3 "Upload new" at bounding box center [249, 60] width 42 height 11
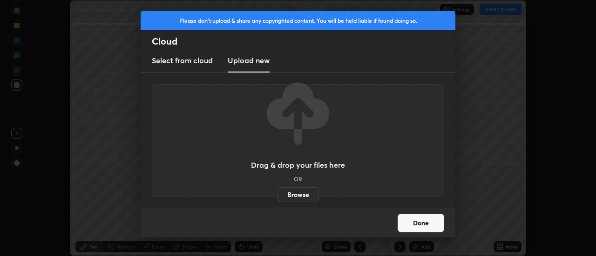
click at [289, 194] on label "Browse" at bounding box center [297, 195] width 41 height 15
click at [277, 194] on input "Browse" at bounding box center [277, 195] width 0 height 15
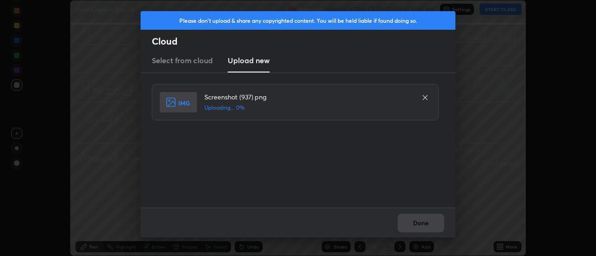
click at [428, 227] on div "Done" at bounding box center [298, 223] width 315 height 30
click at [425, 229] on div "Done" at bounding box center [298, 223] width 315 height 30
click at [422, 225] on div "Done" at bounding box center [298, 223] width 315 height 30
click at [422, 225] on button "Done" at bounding box center [420, 223] width 47 height 19
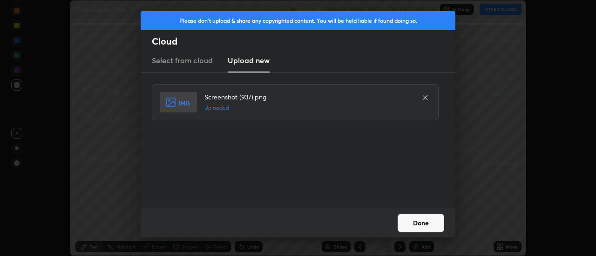
click at [422, 225] on button "Done" at bounding box center [420, 223] width 47 height 19
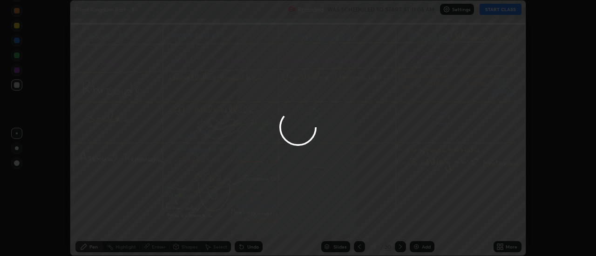
click at [423, 227] on button "Done" at bounding box center [420, 223] width 47 height 19
click at [426, 227] on div at bounding box center [298, 128] width 596 height 256
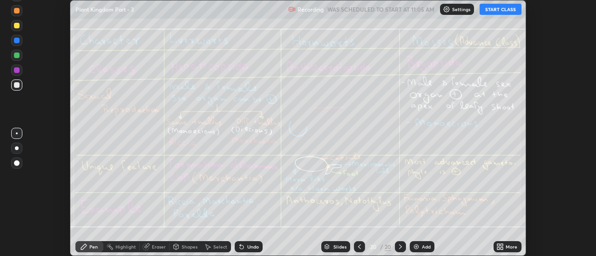
click at [508, 249] on div "More" at bounding box center [511, 247] width 12 height 5
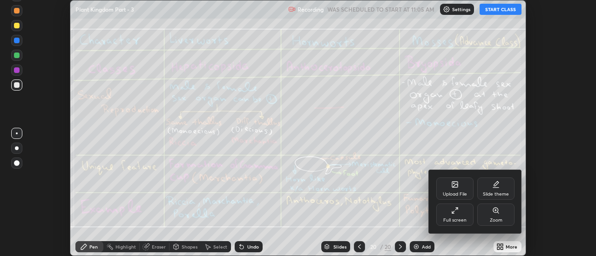
click at [456, 188] on icon at bounding box center [455, 185] width 6 height 6
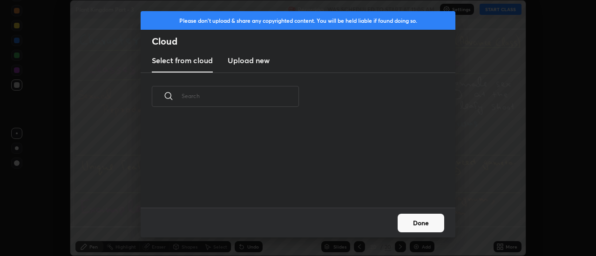
scroll to position [3, 5]
click at [239, 64] on h3 "Upload new" at bounding box center [249, 60] width 42 height 11
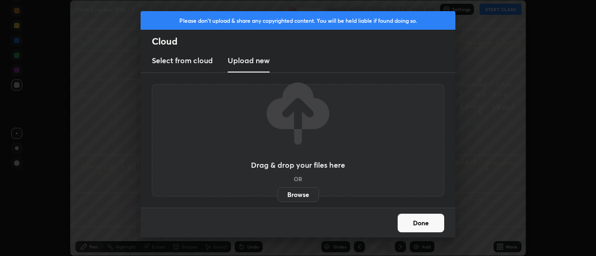
click at [290, 193] on label "Browse" at bounding box center [297, 195] width 41 height 15
click at [277, 193] on input "Browse" at bounding box center [277, 195] width 0 height 15
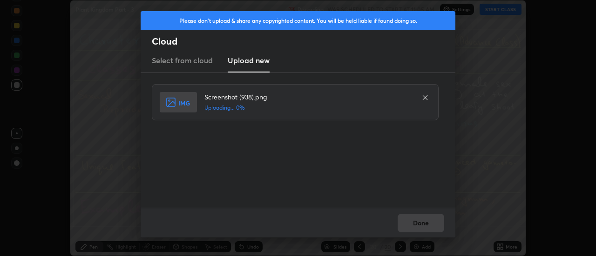
click at [422, 223] on div "Done" at bounding box center [298, 223] width 315 height 30
click at [421, 225] on div "Done" at bounding box center [298, 223] width 315 height 30
click at [419, 224] on div "Done" at bounding box center [298, 223] width 315 height 30
click at [416, 225] on div "Done" at bounding box center [298, 223] width 315 height 30
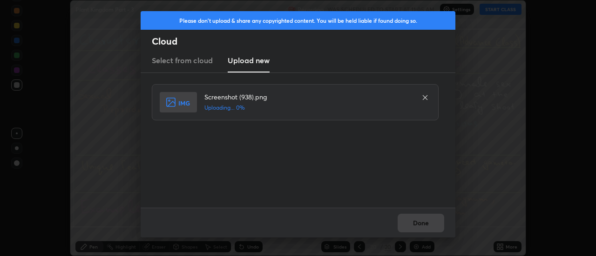
click at [416, 225] on div "Done" at bounding box center [298, 223] width 315 height 30
click at [413, 226] on div "Done" at bounding box center [298, 223] width 315 height 30
click at [413, 226] on button "Done" at bounding box center [420, 223] width 47 height 19
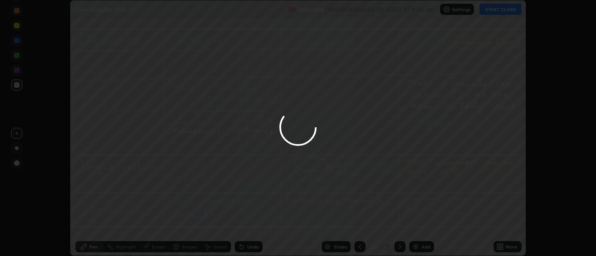
click at [415, 226] on div at bounding box center [298, 128] width 596 height 256
click at [418, 225] on div at bounding box center [298, 128] width 596 height 256
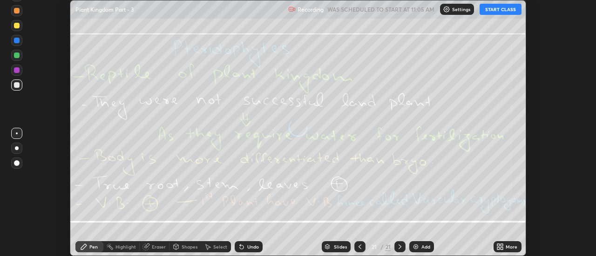
click at [502, 248] on icon at bounding box center [502, 249] width 2 height 2
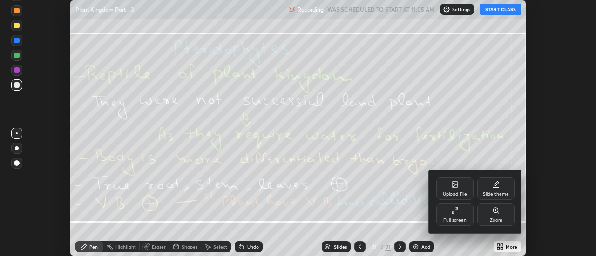
click at [459, 187] on div "Upload File" at bounding box center [454, 189] width 37 height 22
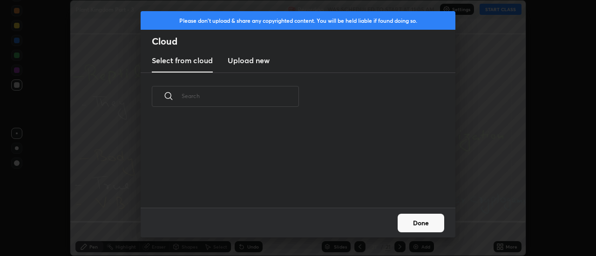
scroll to position [87, 299]
click at [247, 62] on h3 "Upload new" at bounding box center [249, 60] width 42 height 11
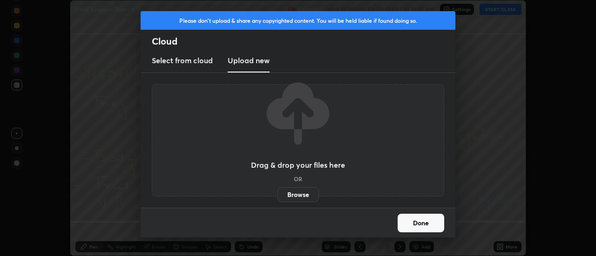
click at [289, 197] on label "Browse" at bounding box center [297, 195] width 41 height 15
click at [277, 197] on input "Browse" at bounding box center [277, 195] width 0 height 15
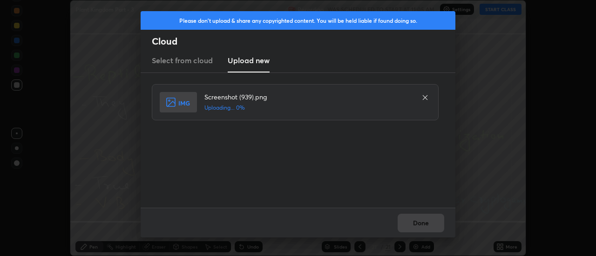
click at [425, 226] on div "Done" at bounding box center [298, 223] width 315 height 30
click at [421, 223] on div "Done" at bounding box center [298, 223] width 315 height 30
click at [421, 220] on div "Done" at bounding box center [298, 223] width 315 height 30
click at [420, 222] on div "Done" at bounding box center [298, 223] width 315 height 30
click at [420, 222] on button "Done" at bounding box center [420, 223] width 47 height 19
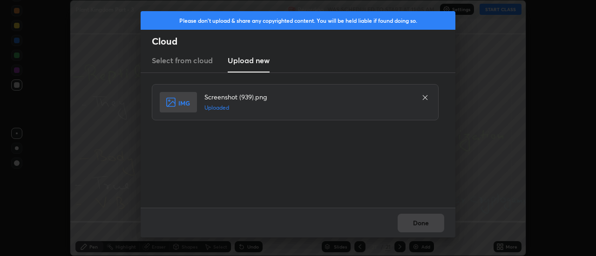
click at [419, 224] on button "Done" at bounding box center [420, 223] width 47 height 19
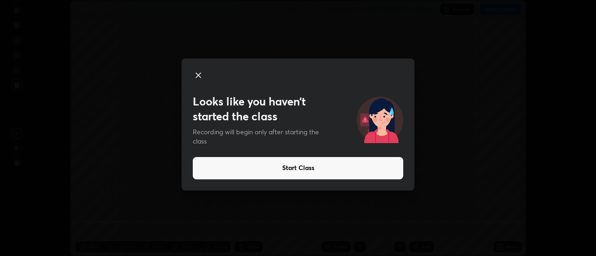
click at [419, 226] on div "Looks like you haven’t started the class Recording will begin only after starti…" at bounding box center [298, 128] width 596 height 256
click at [420, 228] on div "Looks like you haven’t started the class Recording will begin only after starti…" at bounding box center [298, 128] width 596 height 256
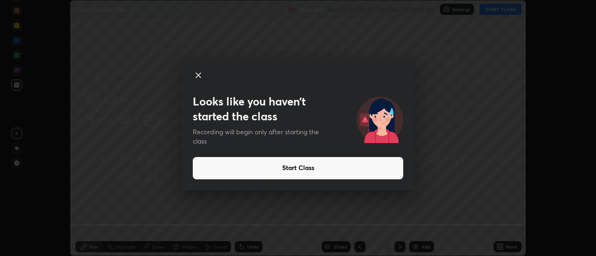
click at [201, 74] on icon at bounding box center [198, 75] width 11 height 11
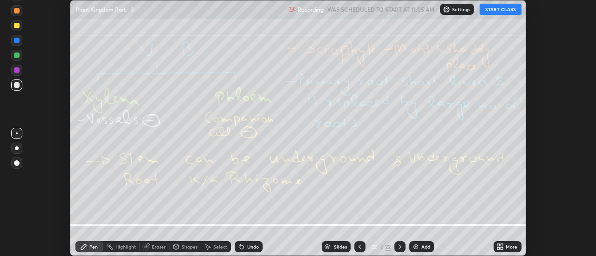
click at [506, 248] on div "More" at bounding box center [511, 247] width 12 height 5
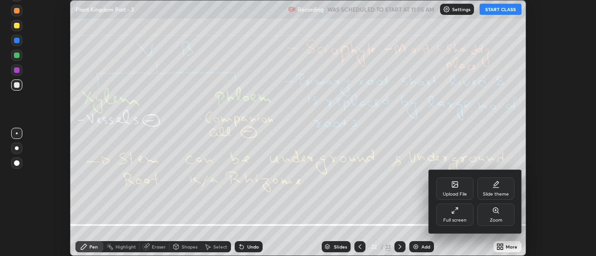
click at [455, 186] on icon at bounding box center [454, 185] width 5 height 3
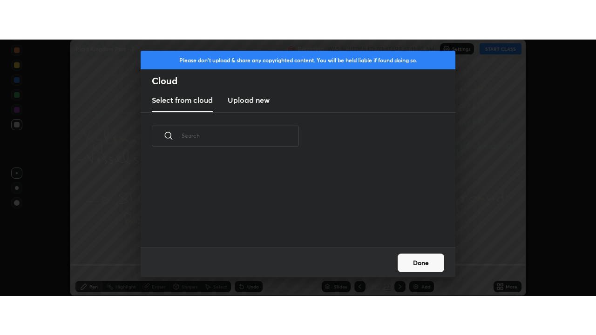
scroll to position [3, 5]
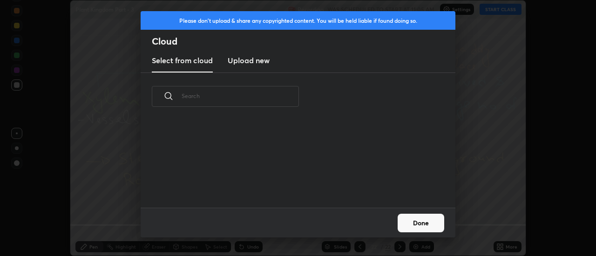
click at [250, 62] on h3 "Upload new" at bounding box center [249, 60] width 42 height 11
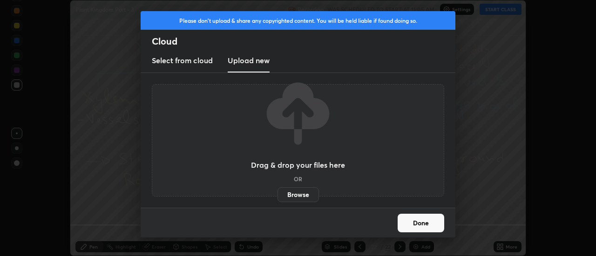
click at [302, 192] on label "Browse" at bounding box center [297, 195] width 41 height 15
click at [277, 192] on input "Browse" at bounding box center [277, 195] width 0 height 15
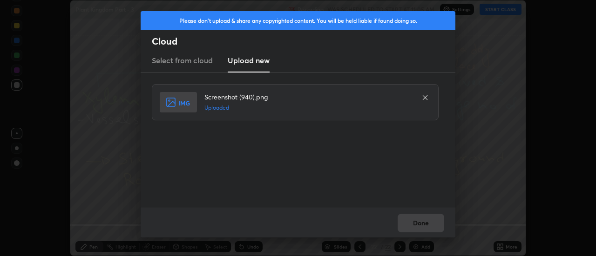
click at [417, 225] on div "Done" at bounding box center [298, 223] width 315 height 30
click at [414, 224] on button "Done" at bounding box center [420, 223] width 47 height 19
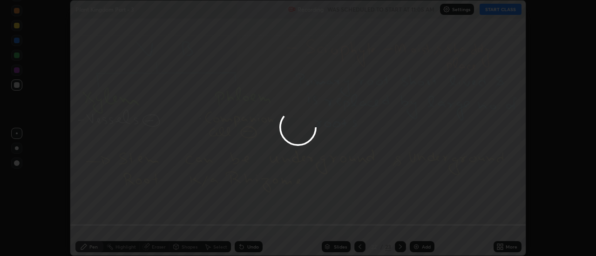
click at [414, 224] on button "Done" at bounding box center [420, 223] width 47 height 19
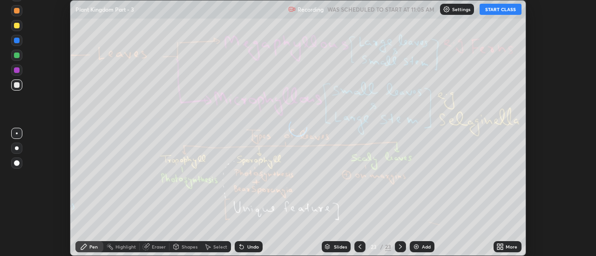
click at [358, 250] on icon at bounding box center [359, 246] width 7 height 7
click at [359, 247] on icon at bounding box center [359, 246] width 7 height 7
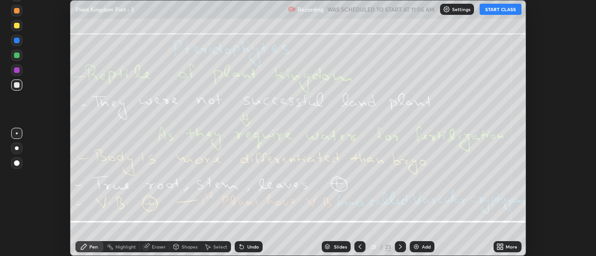
click at [359, 247] on icon at bounding box center [359, 246] width 7 height 7
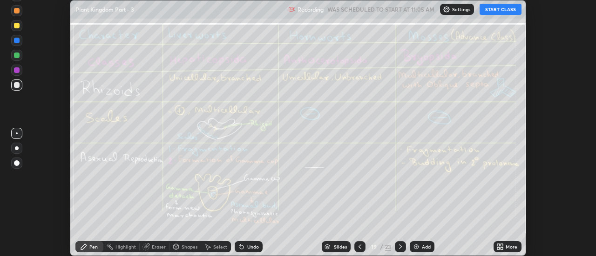
click at [359, 247] on icon at bounding box center [359, 246] width 7 height 7
click at [359, 245] on icon at bounding box center [359, 246] width 7 height 7
click at [359, 246] on icon at bounding box center [359, 247] width 3 height 5
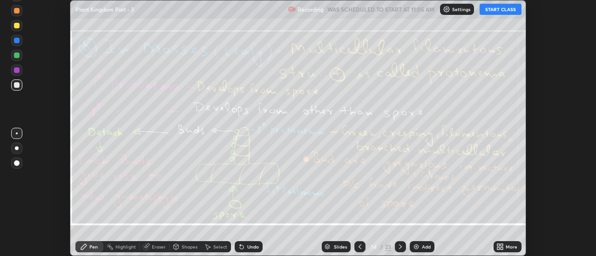
click at [359, 247] on icon at bounding box center [359, 246] width 7 height 7
click at [359, 248] on icon at bounding box center [359, 246] width 7 height 7
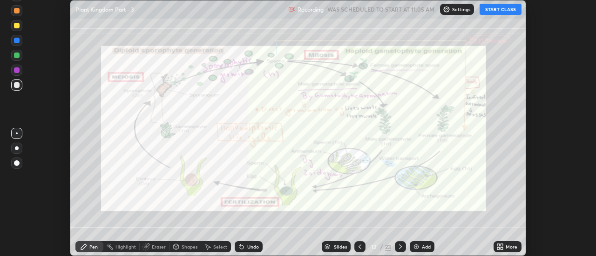
click at [359, 245] on icon at bounding box center [359, 246] width 7 height 7
click at [360, 246] on icon at bounding box center [359, 246] width 7 height 7
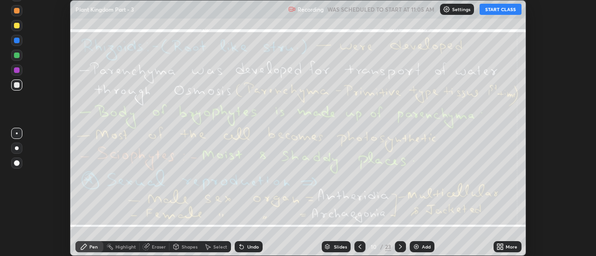
click at [360, 248] on icon at bounding box center [359, 246] width 7 height 7
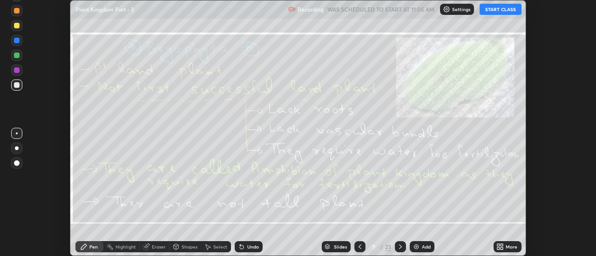
click at [360, 248] on icon at bounding box center [359, 246] width 7 height 7
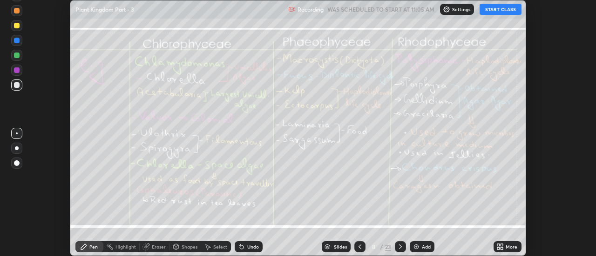
click at [360, 248] on icon at bounding box center [359, 246] width 7 height 7
click at [358, 248] on icon at bounding box center [359, 247] width 3 height 5
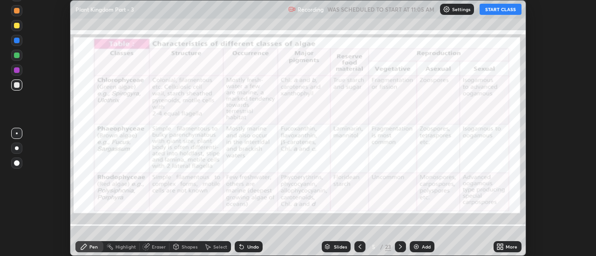
click at [399, 247] on icon at bounding box center [399, 246] width 7 height 7
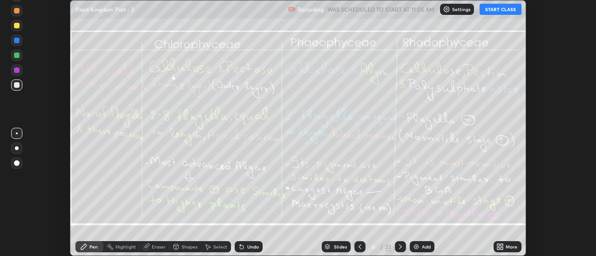
click at [358, 247] on icon at bounding box center [359, 247] width 3 height 5
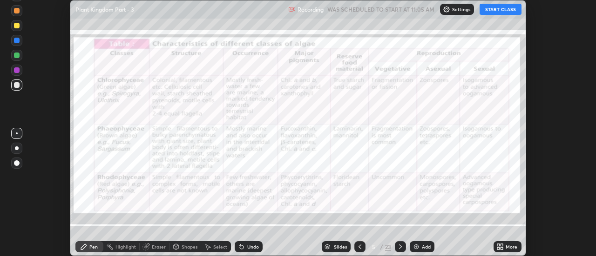
click at [422, 247] on div "Add" at bounding box center [426, 247] width 9 height 5
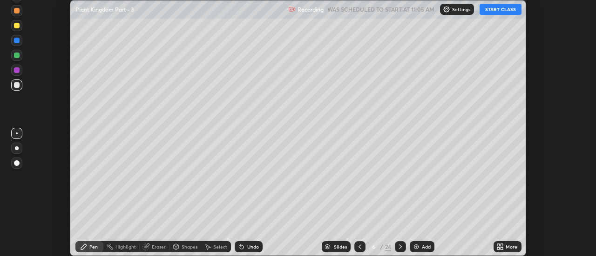
click at [399, 247] on icon at bounding box center [399, 246] width 7 height 7
click at [359, 248] on icon at bounding box center [359, 246] width 7 height 7
click at [505, 247] on div "More" at bounding box center [507, 247] width 28 height 11
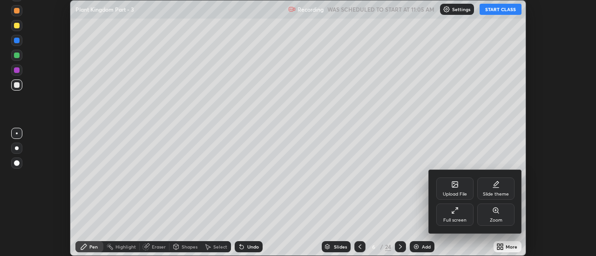
click at [456, 216] on div "Full screen" at bounding box center [454, 215] width 37 height 22
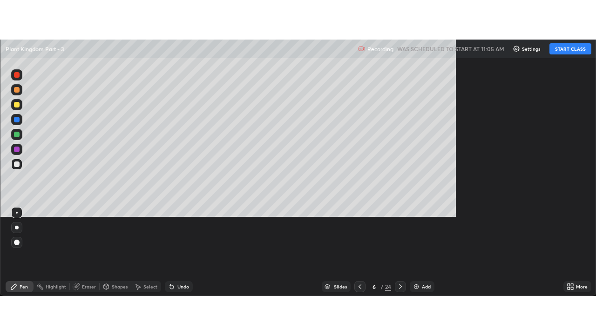
scroll to position [335, 596]
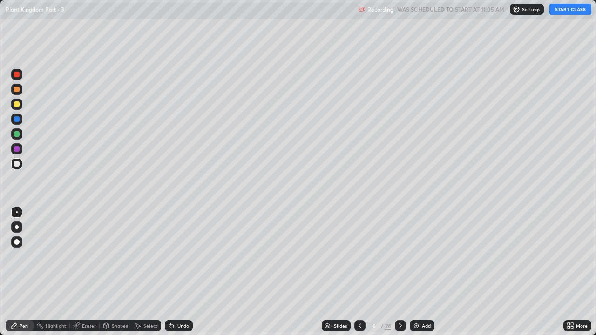
click at [568, 13] on button "START CLASS" at bounding box center [570, 9] width 42 height 11
click at [403, 256] on icon at bounding box center [399, 325] width 7 height 7
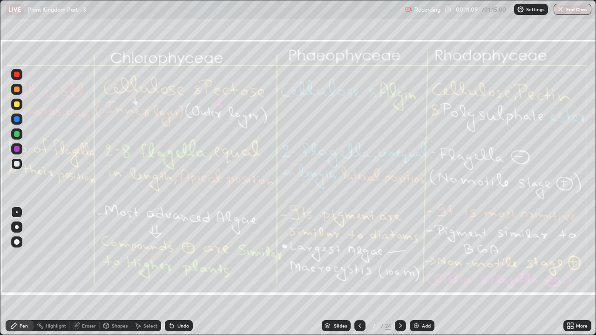
click at [91, 256] on div "Eraser" at bounding box center [85, 325] width 30 height 11
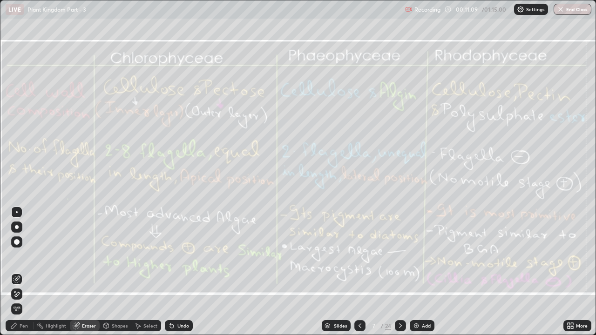
click at [17, 256] on span "Erase all" at bounding box center [17, 309] width 10 height 6
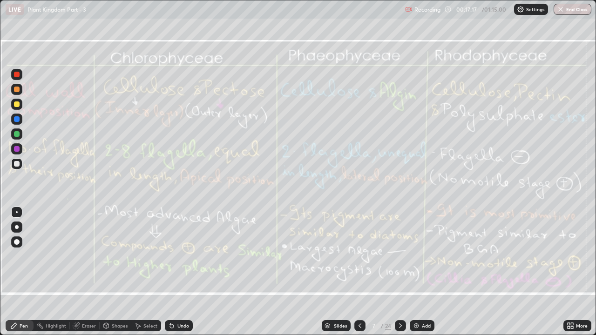
click at [399, 256] on icon at bounding box center [399, 325] width 7 height 7
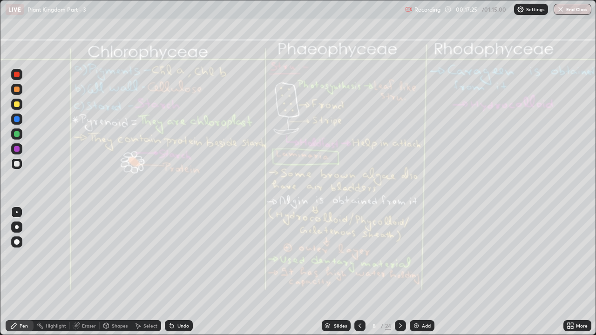
click at [359, 256] on icon at bounding box center [359, 325] width 7 height 7
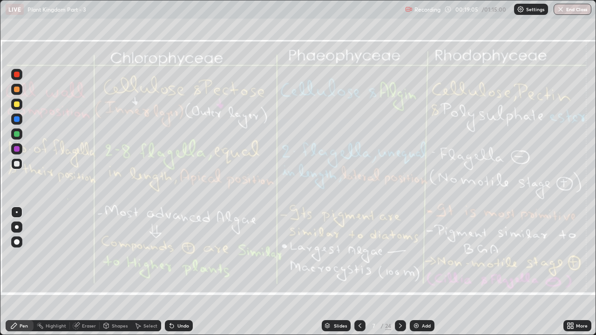
click at [400, 256] on icon at bounding box center [399, 325] width 7 height 7
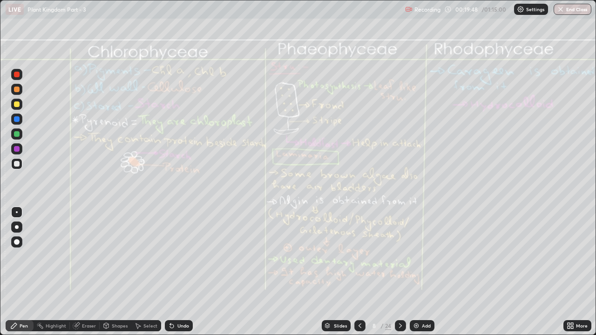
click at [86, 256] on div "Eraser" at bounding box center [89, 325] width 14 height 5
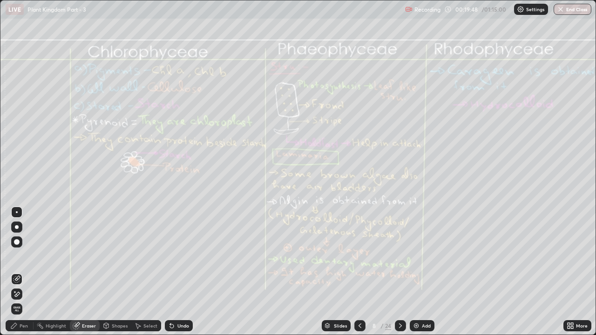
click at [17, 256] on span "Erase all" at bounding box center [17, 309] width 10 height 6
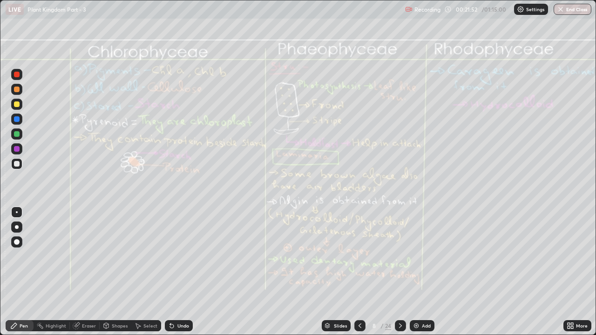
click at [89, 256] on div "Eraser" at bounding box center [89, 325] width 14 height 5
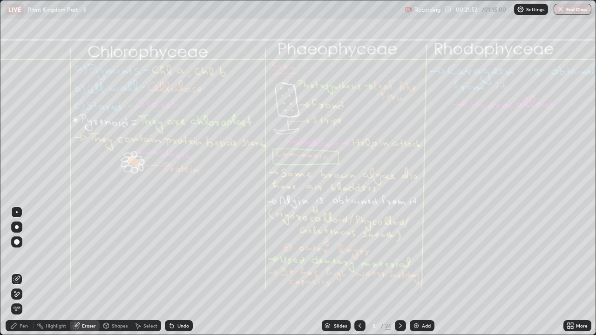
click at [19, 256] on span "Erase all" at bounding box center [17, 309] width 10 height 6
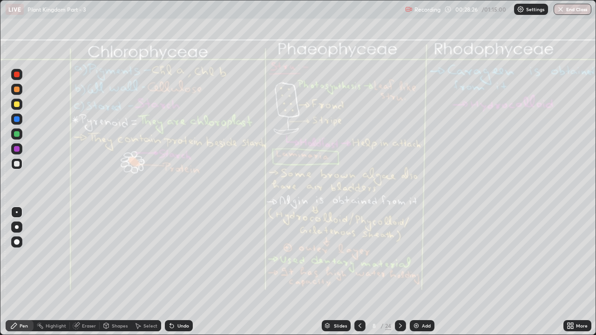
click at [82, 256] on div "Eraser" at bounding box center [89, 325] width 14 height 5
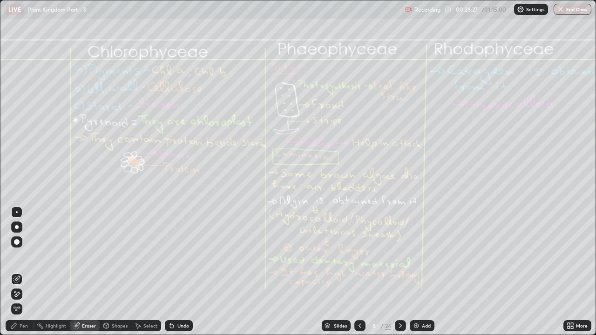
click at [16, 256] on span "Erase all" at bounding box center [17, 309] width 10 height 6
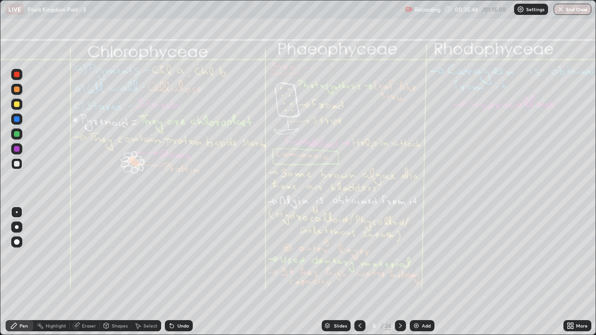
click at [88, 256] on div "Eraser" at bounding box center [89, 325] width 14 height 5
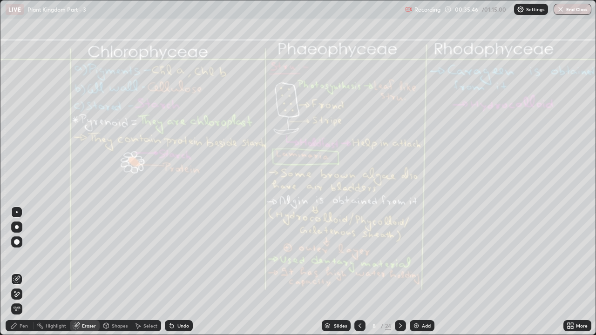
click at [18, 256] on span "Erase all" at bounding box center [17, 309] width 10 height 6
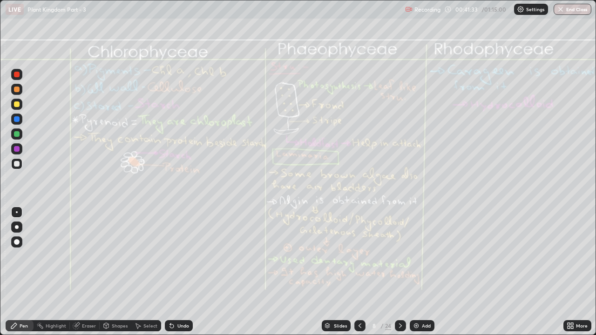
click at [399, 256] on icon at bounding box center [399, 325] width 7 height 7
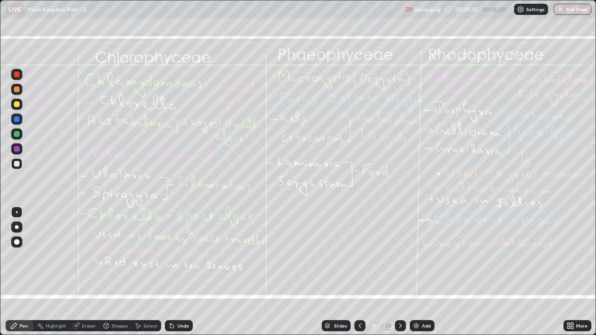
click at [362, 256] on div at bounding box center [359, 325] width 11 height 19
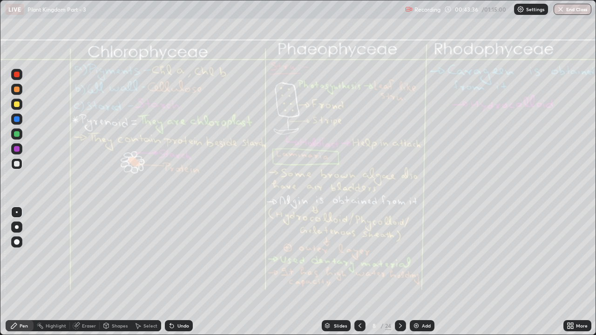
click at [399, 256] on icon at bounding box center [399, 325] width 7 height 7
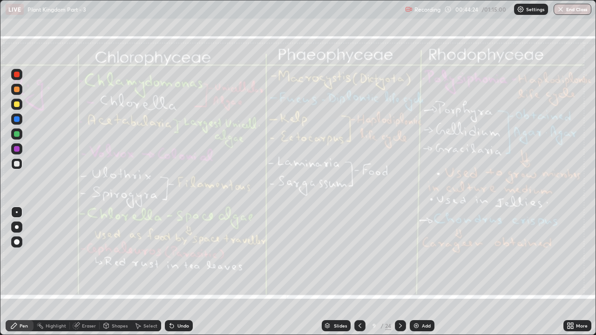
click at [90, 256] on div "Eraser" at bounding box center [89, 325] width 14 height 5
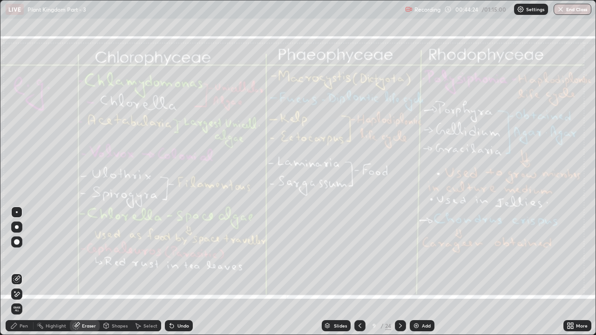
click at [17, 256] on span "Erase all" at bounding box center [17, 309] width 10 height 6
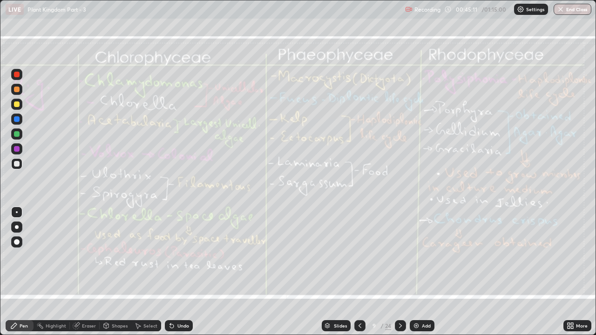
click at [88, 256] on div "Eraser" at bounding box center [89, 325] width 14 height 5
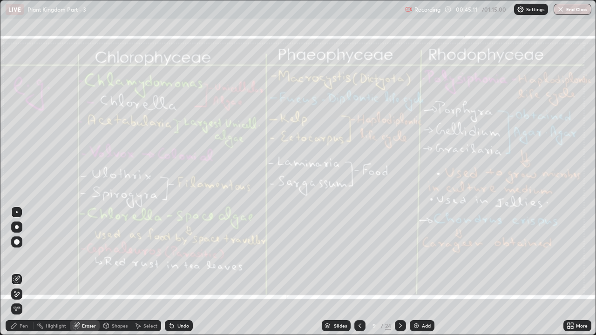
click at [18, 256] on span "Erase all" at bounding box center [17, 309] width 10 height 6
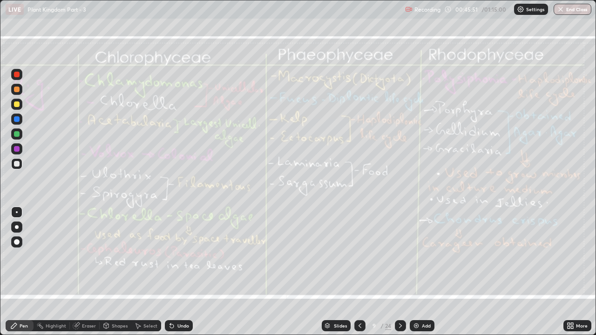
click at [87, 256] on div "Eraser" at bounding box center [89, 325] width 14 height 5
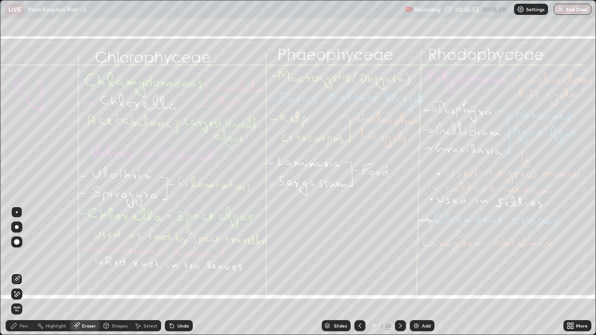
click at [20, 256] on span "Erase all" at bounding box center [17, 309] width 10 height 6
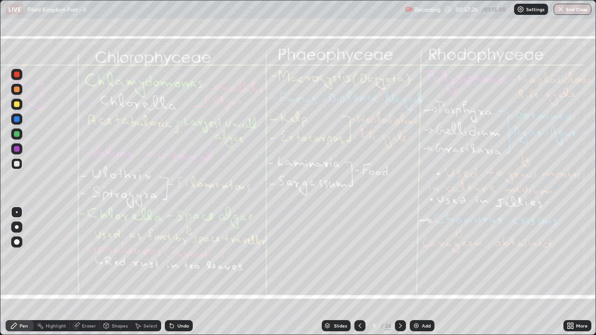
click at [399, 256] on icon at bounding box center [399, 325] width 7 height 7
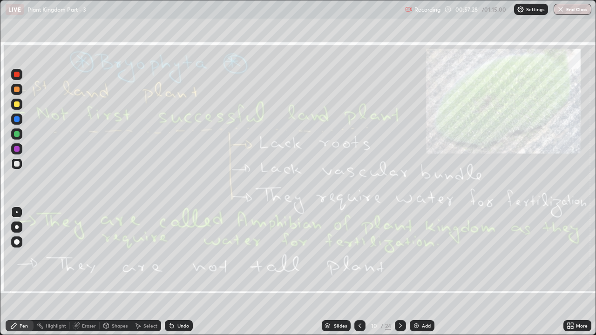
click at [359, 256] on icon at bounding box center [359, 325] width 7 height 7
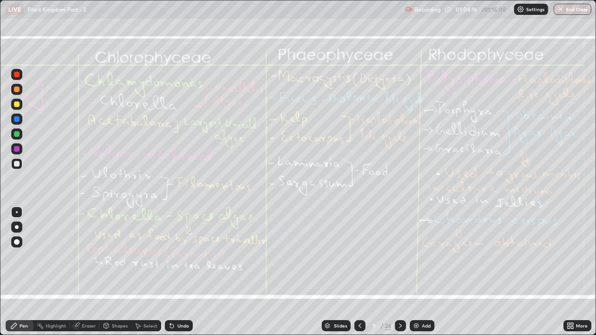
click at [576, 9] on button "End Class" at bounding box center [572, 9] width 38 height 11
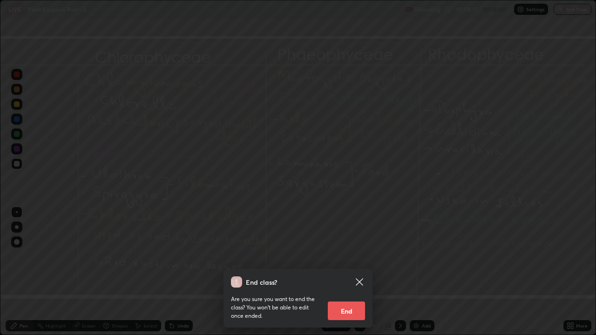
click at [351, 256] on button "End" at bounding box center [346, 311] width 37 height 19
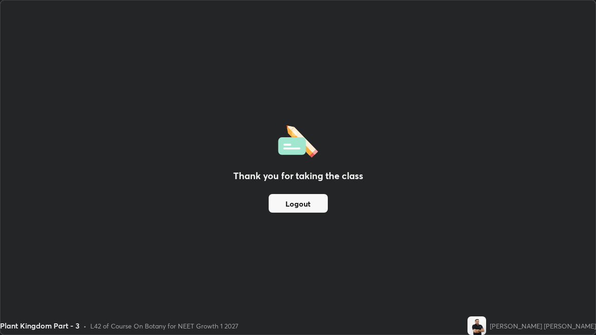
click at [301, 203] on button "Logout" at bounding box center [297, 203] width 59 height 19
